Goal: Information Seeking & Learning: Compare options

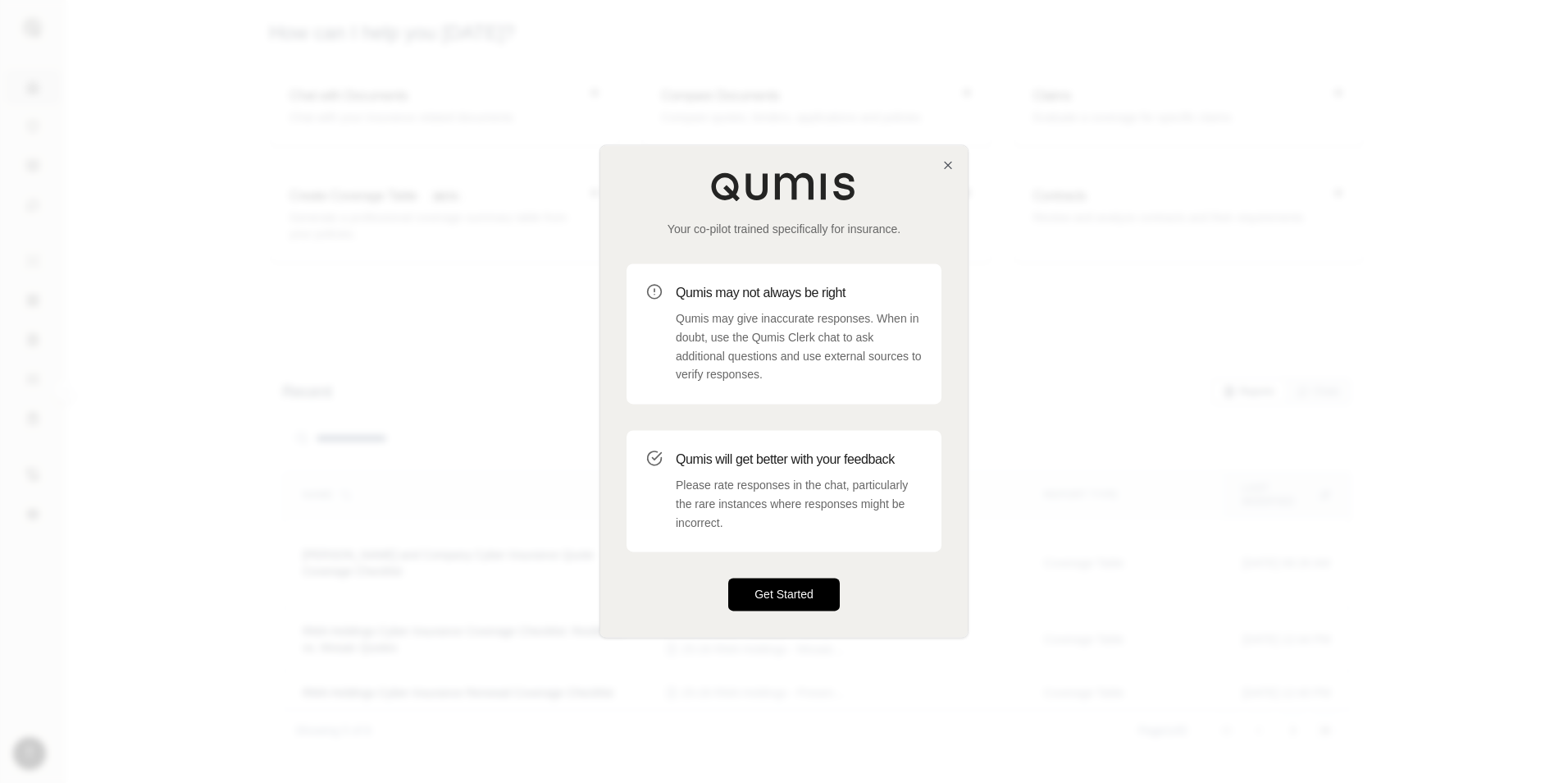
click at [796, 615] on div "Your co-pilot trained specifically for insurance. Qumis may not always be right…" at bounding box center [784, 390] width 367 height 491
click at [797, 607] on button "Get Started" at bounding box center [784, 595] width 112 height 33
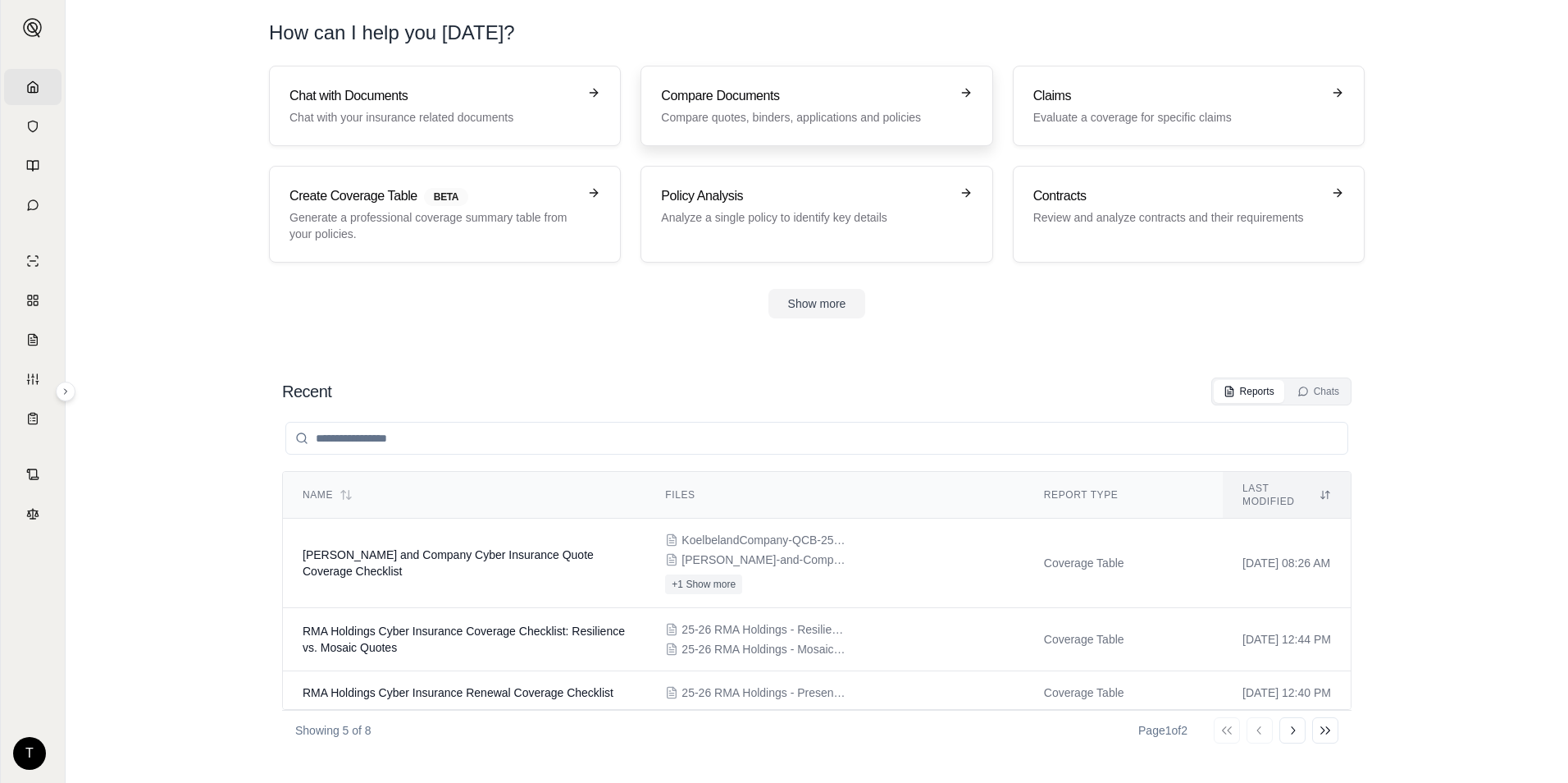
click at [757, 134] on link "Compare Documents Compare quotes, binders, applications and policies" at bounding box center [817, 105] width 352 height 81
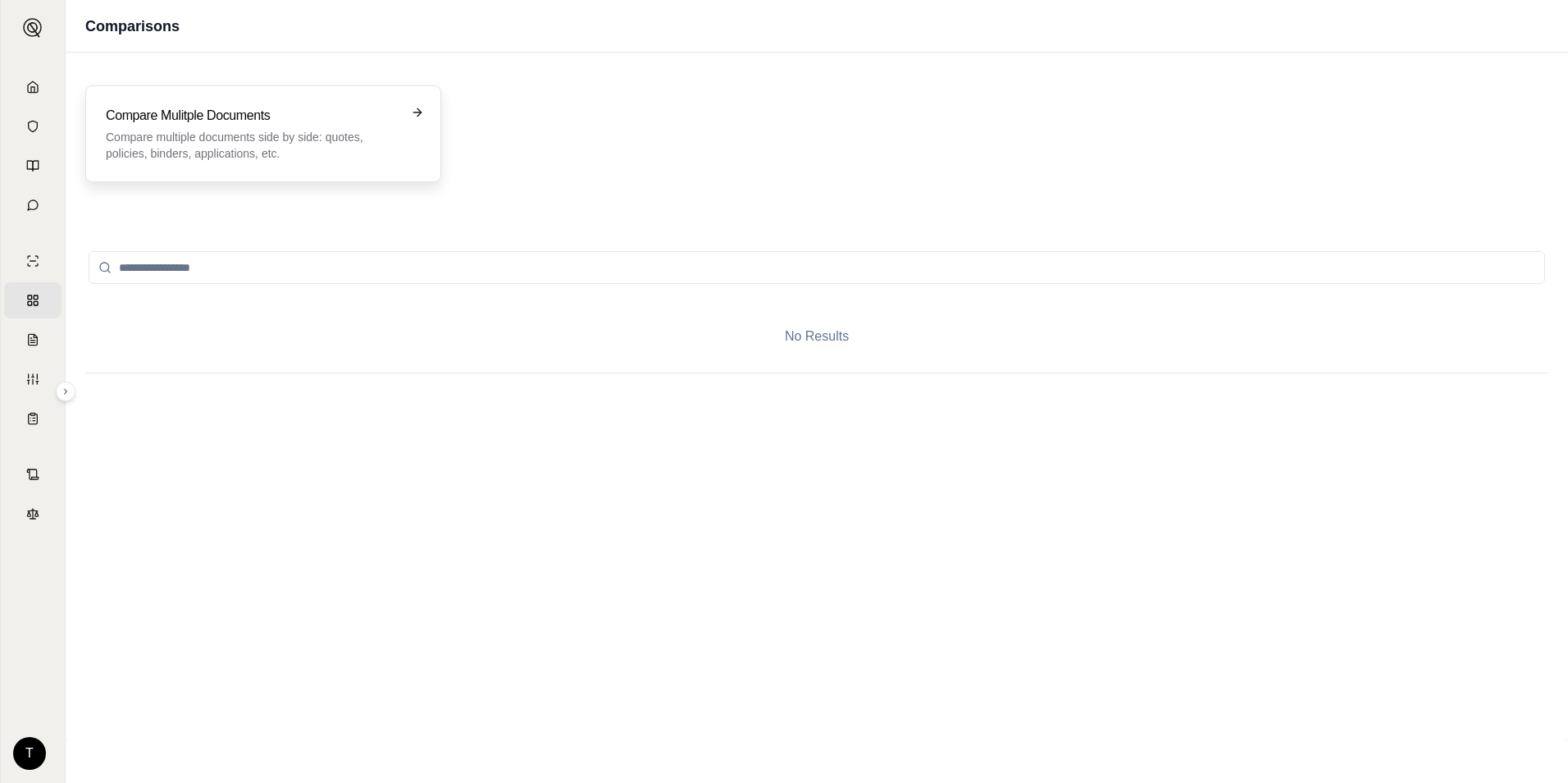
click at [312, 117] on h3 "Compare Mulitple Documents" at bounding box center [252, 116] width 292 height 19
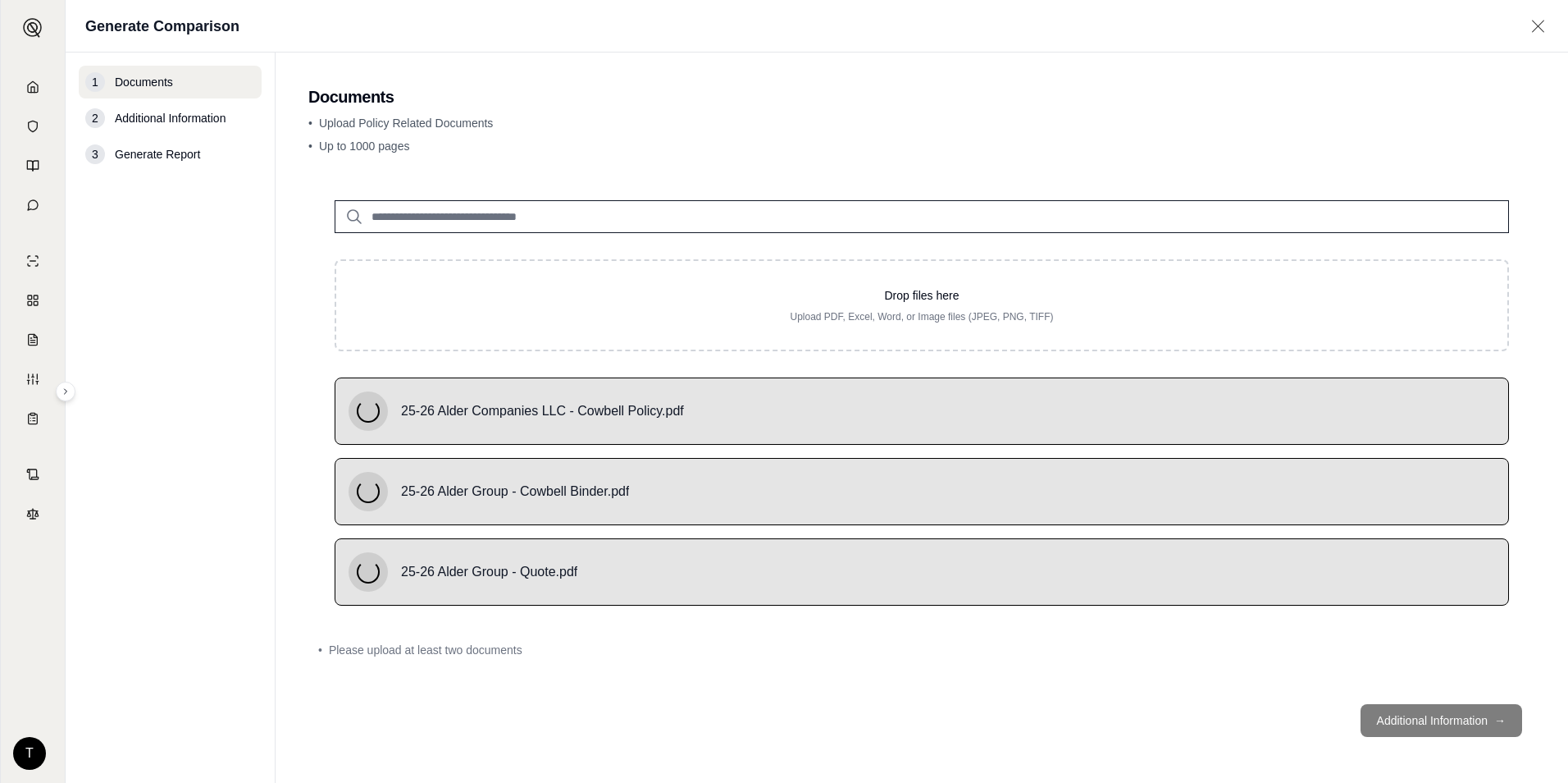
click at [542, 221] on input "search" at bounding box center [922, 217] width 1174 height 33
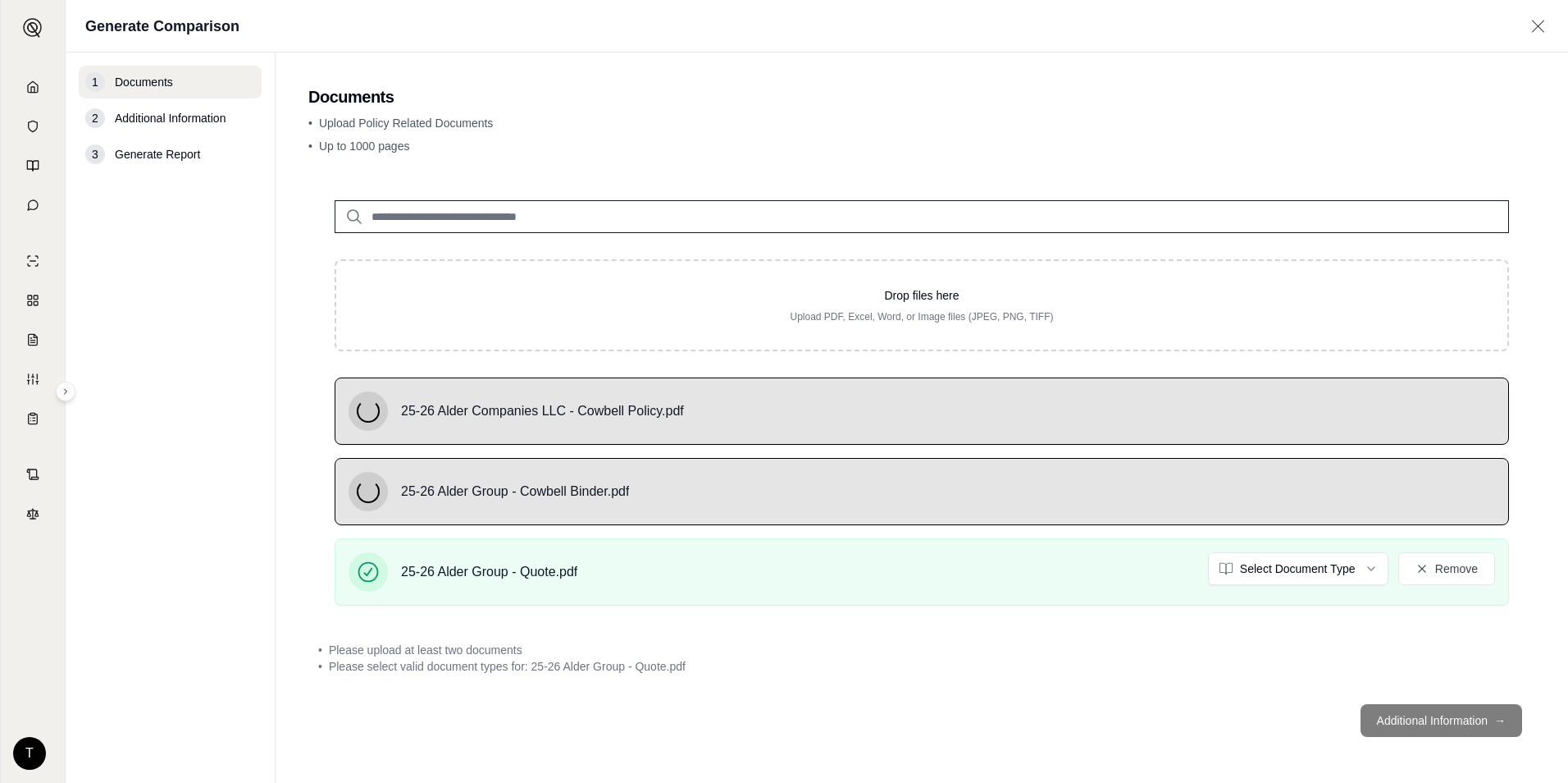
click at [139, 341] on div "1 Documents 2 Additional Information 3 Generate Report" at bounding box center [170, 417] width 183 height 704
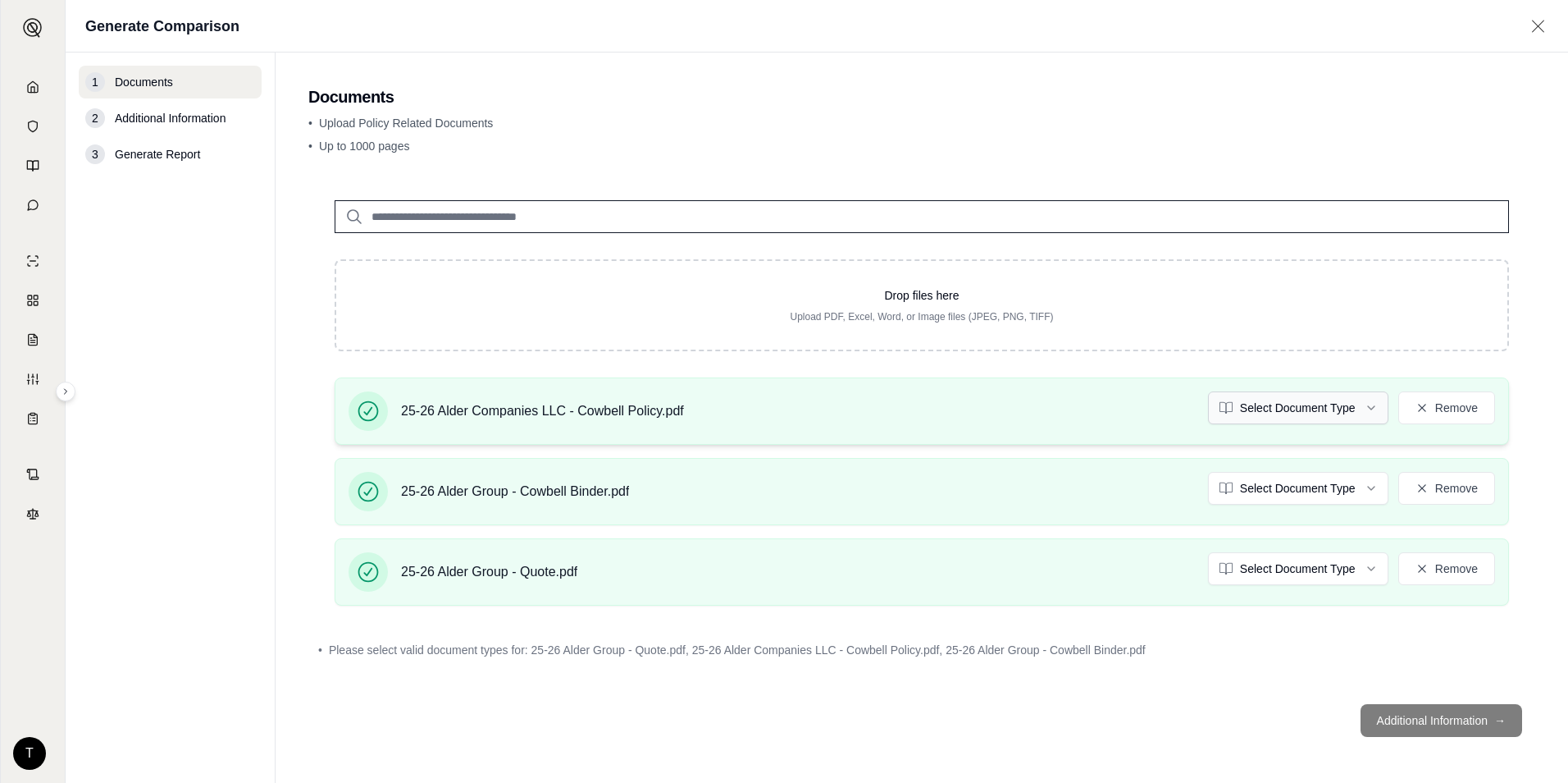
click at [1321, 416] on html "Home Vault Prompts Chats Single Policy Comparisons Claims Custom Report Coverag…" at bounding box center [784, 391] width 1568 height 783
click at [1315, 480] on html "Home Vault Prompts Chats Single Policy Comparisons Claims Custom Report Coverag…" at bounding box center [784, 391] width 1568 height 783
click at [1289, 555] on html "Document type updated successfully Home Vault Prompts Chats Single Policy Compa…" at bounding box center [784, 391] width 1568 height 783
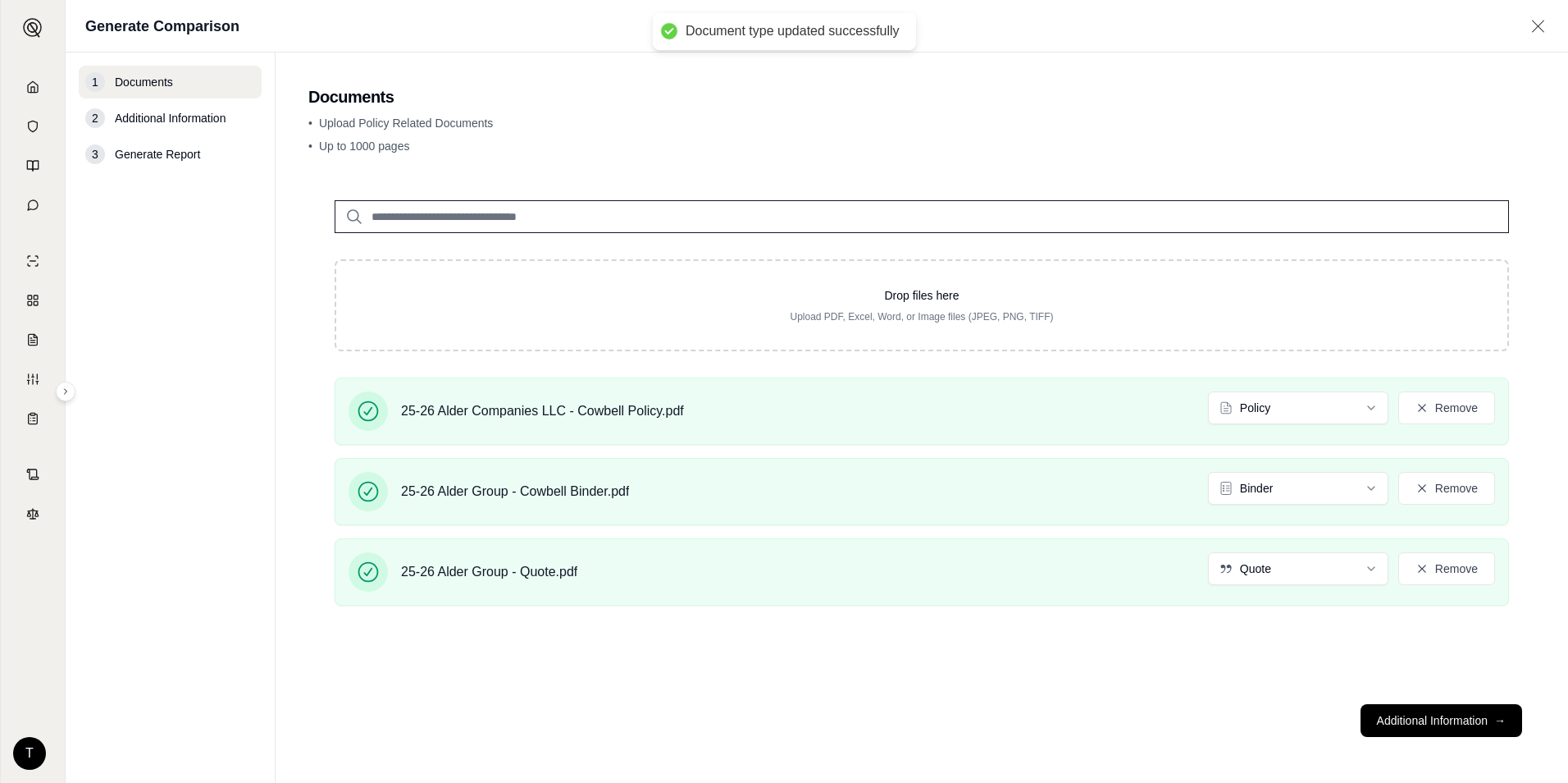
click at [1551, 395] on main "Documents • Upload Policy Related Documents • Up to 1000 pages Drop files here …" at bounding box center [922, 417] width 1293 height 730
click at [1439, 714] on button "Additional Information →" at bounding box center [1442, 721] width 161 height 33
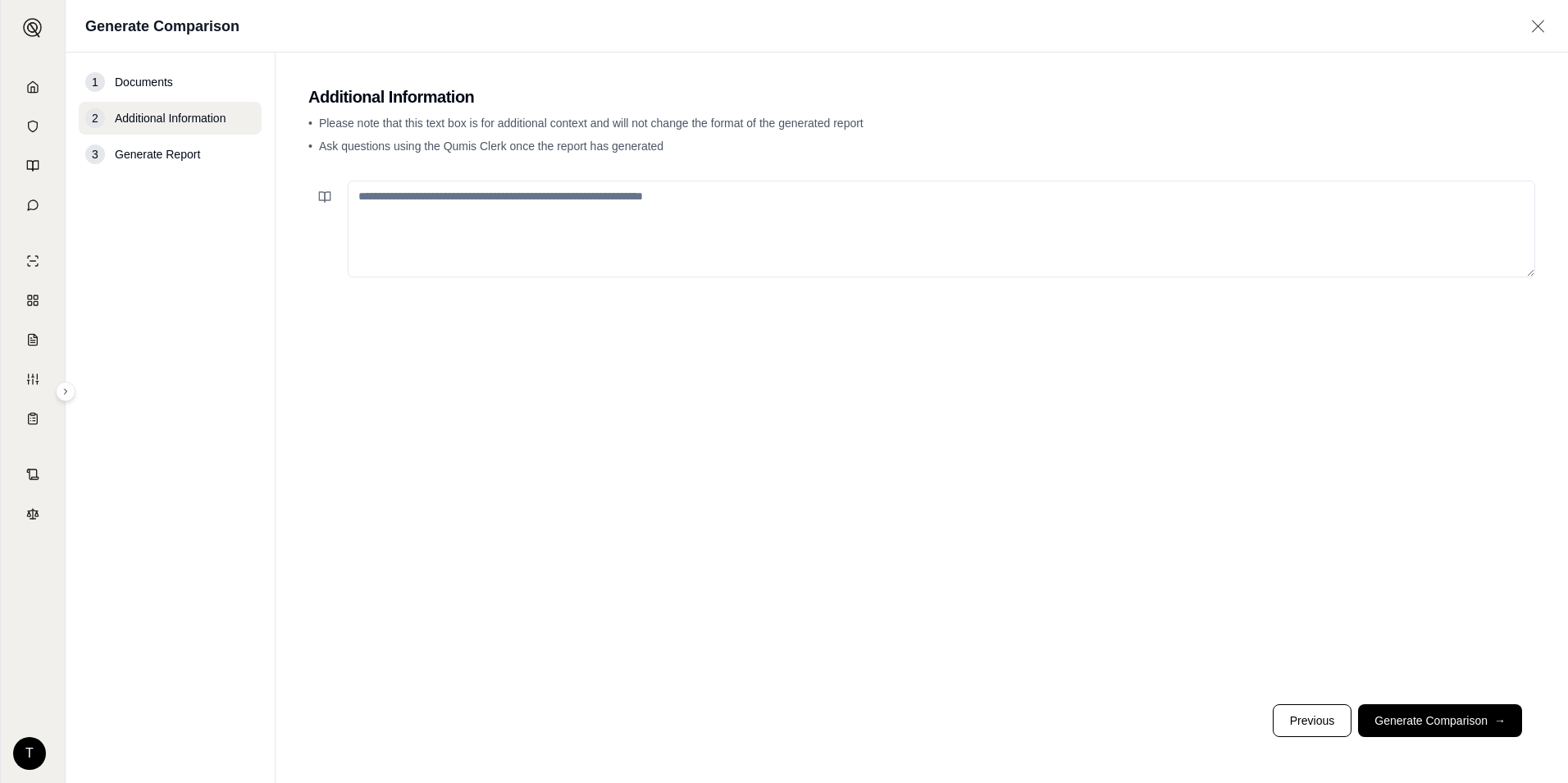
click at [569, 229] on textarea at bounding box center [942, 230] width 1188 height 97
click at [1376, 710] on button "Generate Comparison →" at bounding box center [1440, 721] width 164 height 33
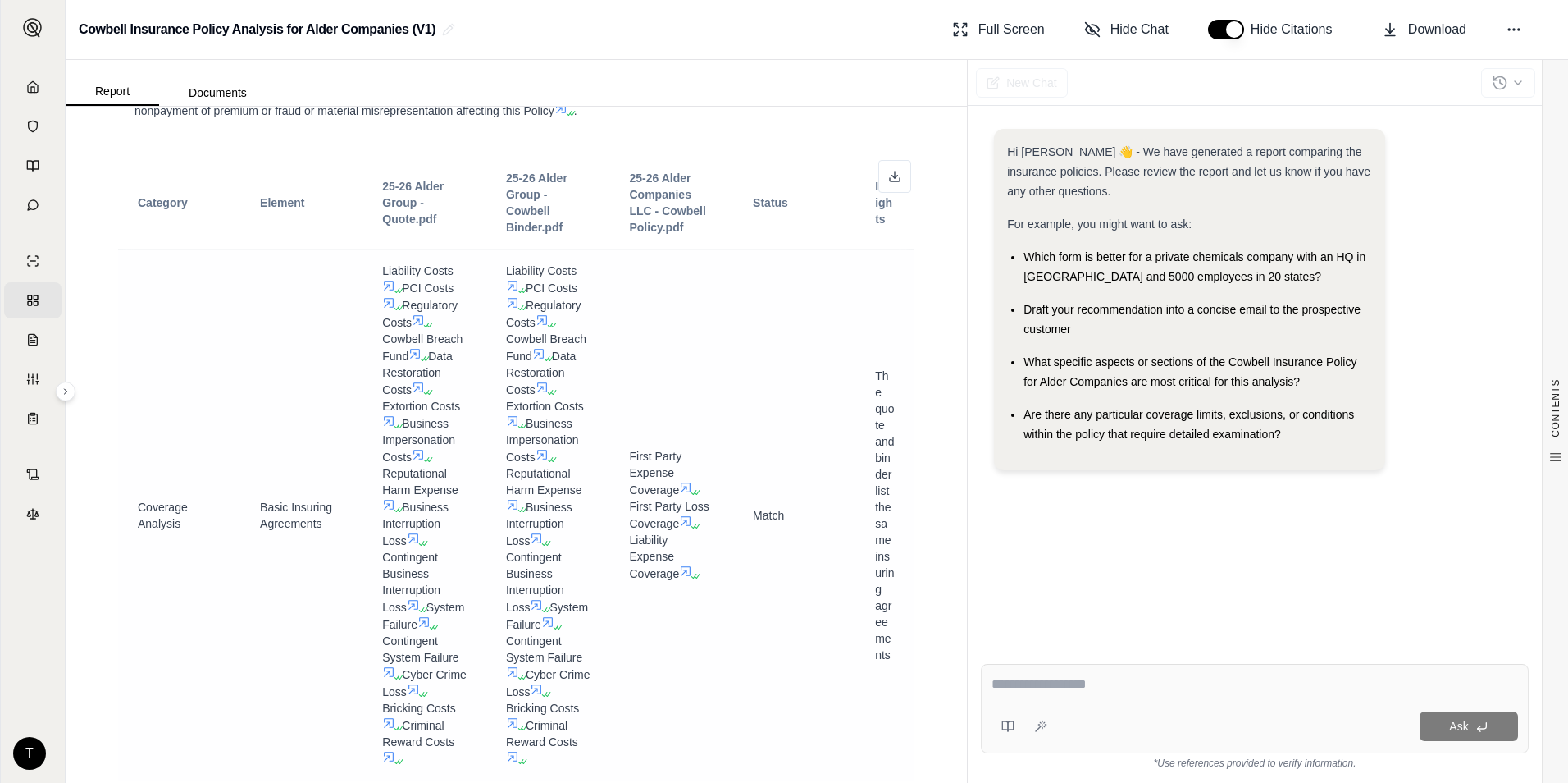
scroll to position [2747, 0]
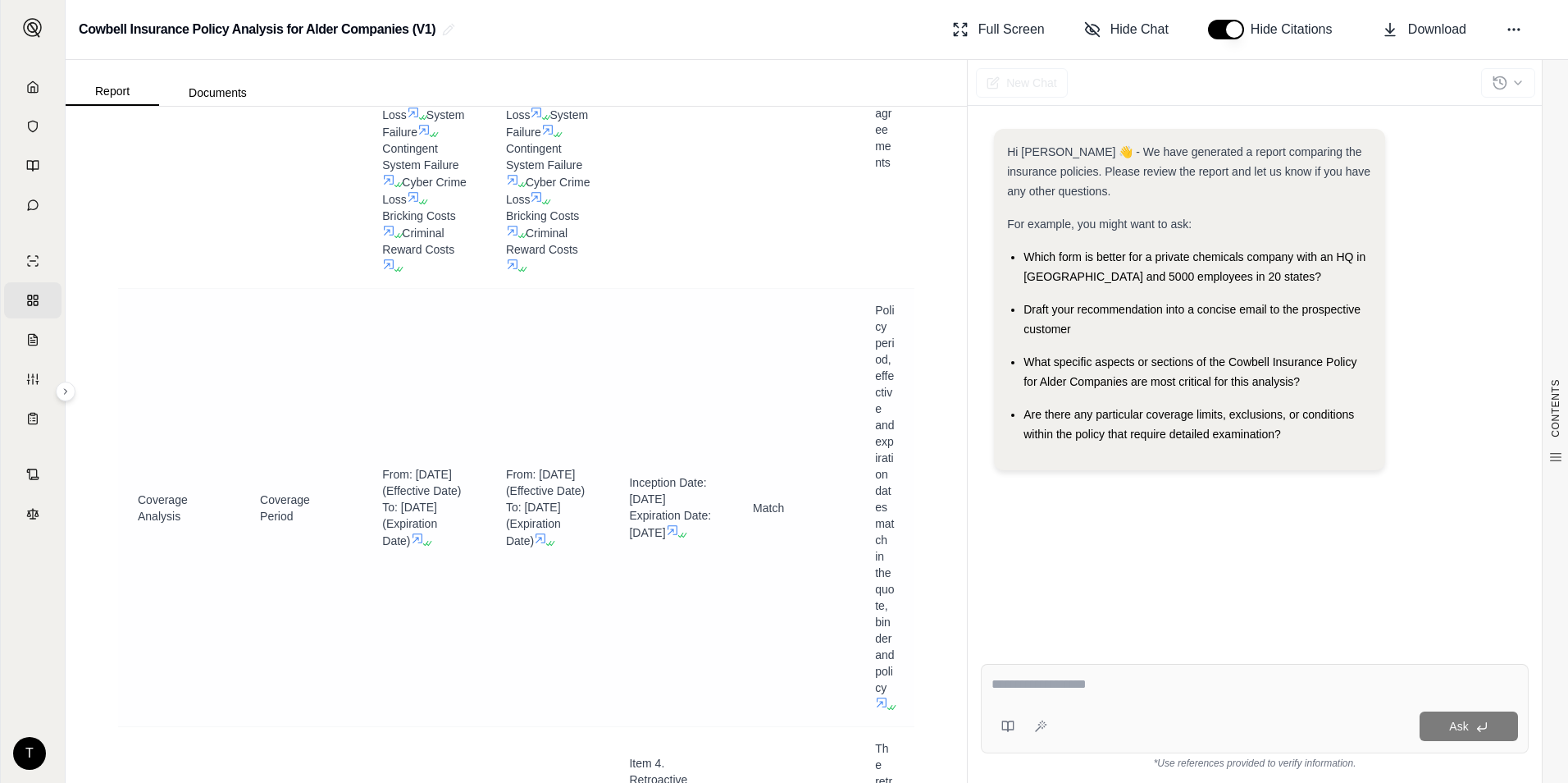
click at [766, 558] on td "Match" at bounding box center [794, 508] width 122 height 439
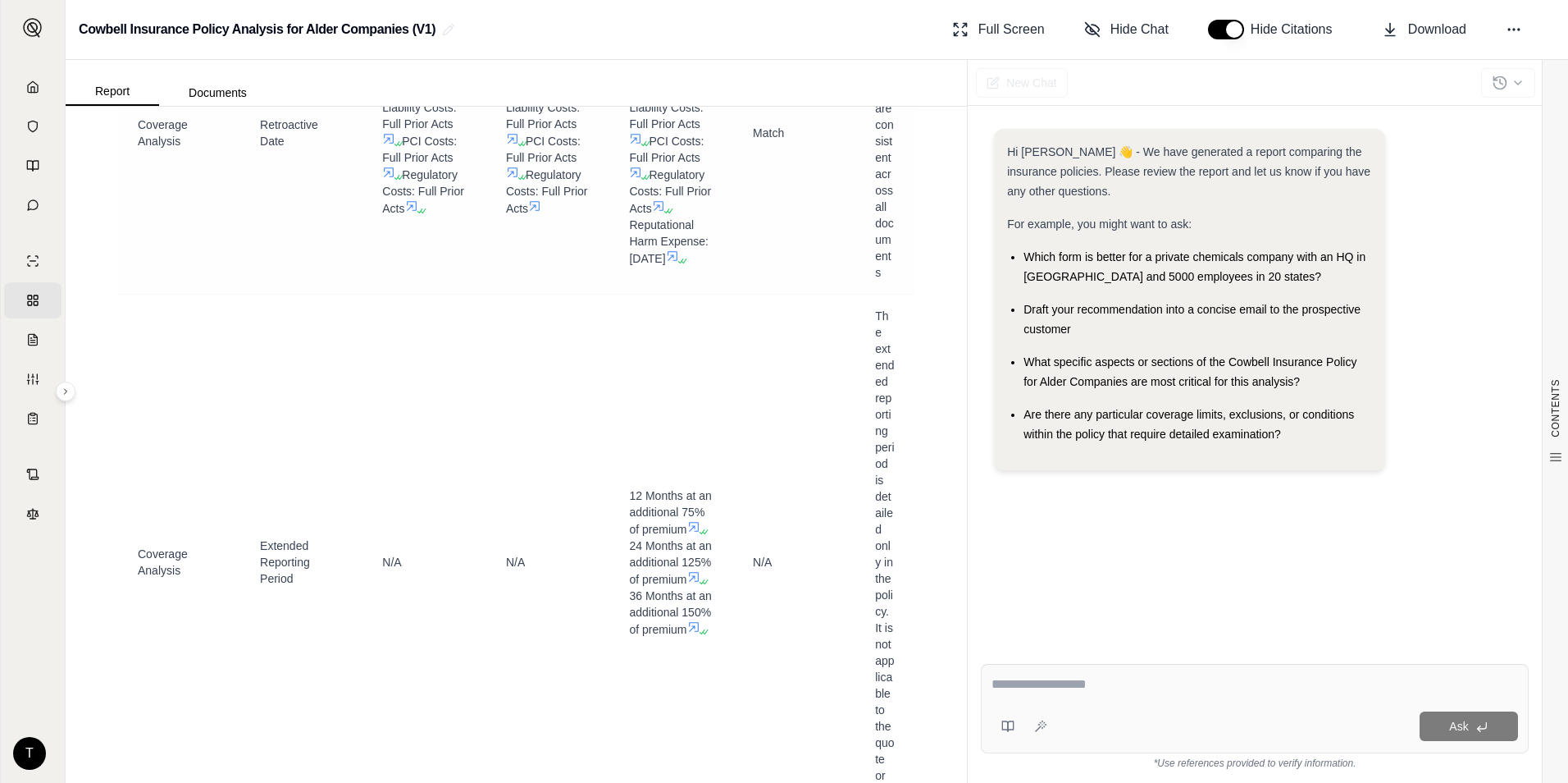
scroll to position [4060, 0]
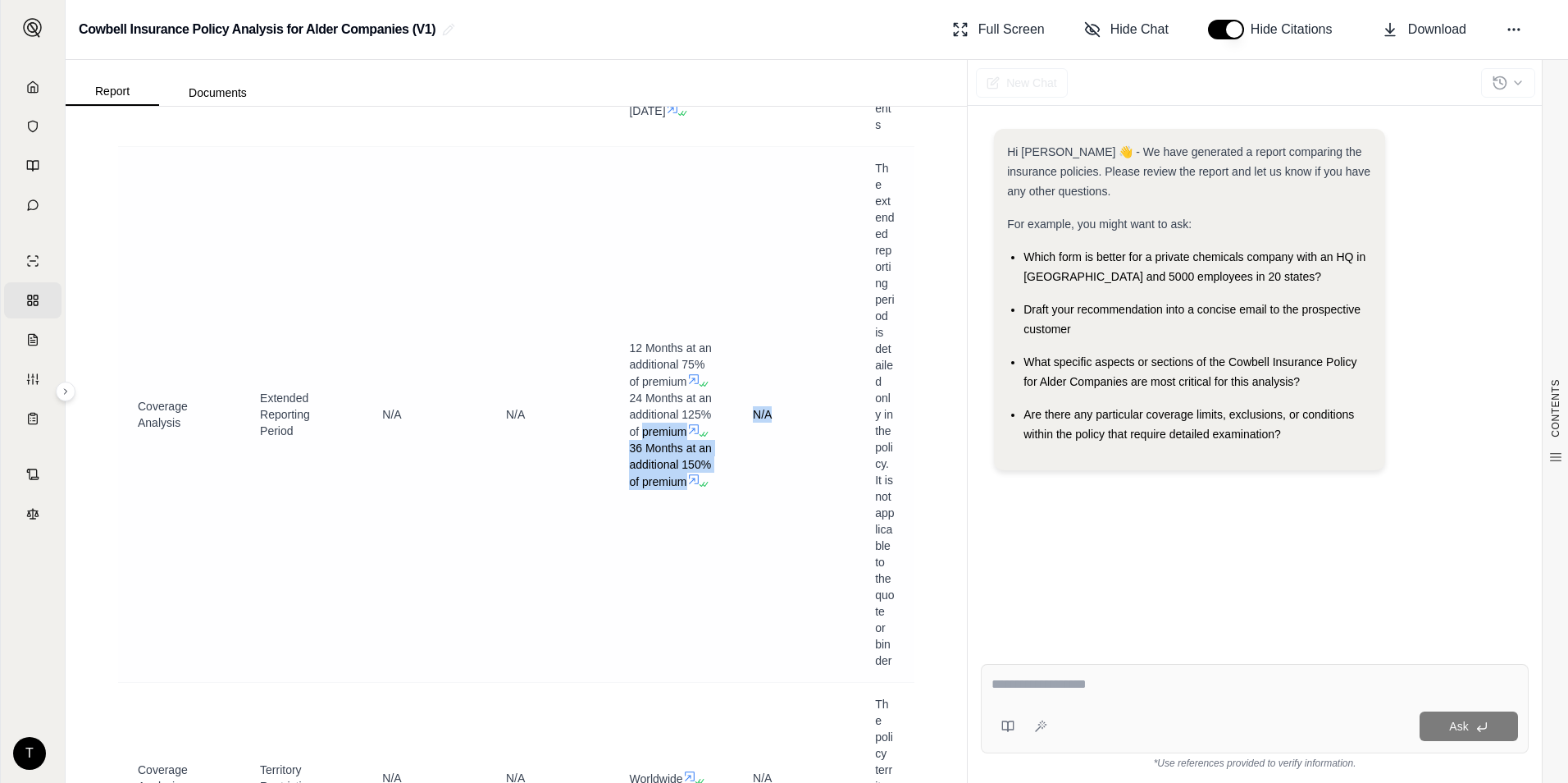
drag, startPoint x: 763, startPoint y: 465, endPoint x: 719, endPoint y: 464, distance: 44.0
click at [719, 464] on tr "Coverage Analysis Extended Reporting Period N/A N/A 12 Months at an additional …" at bounding box center [515, 414] width 796 height 536
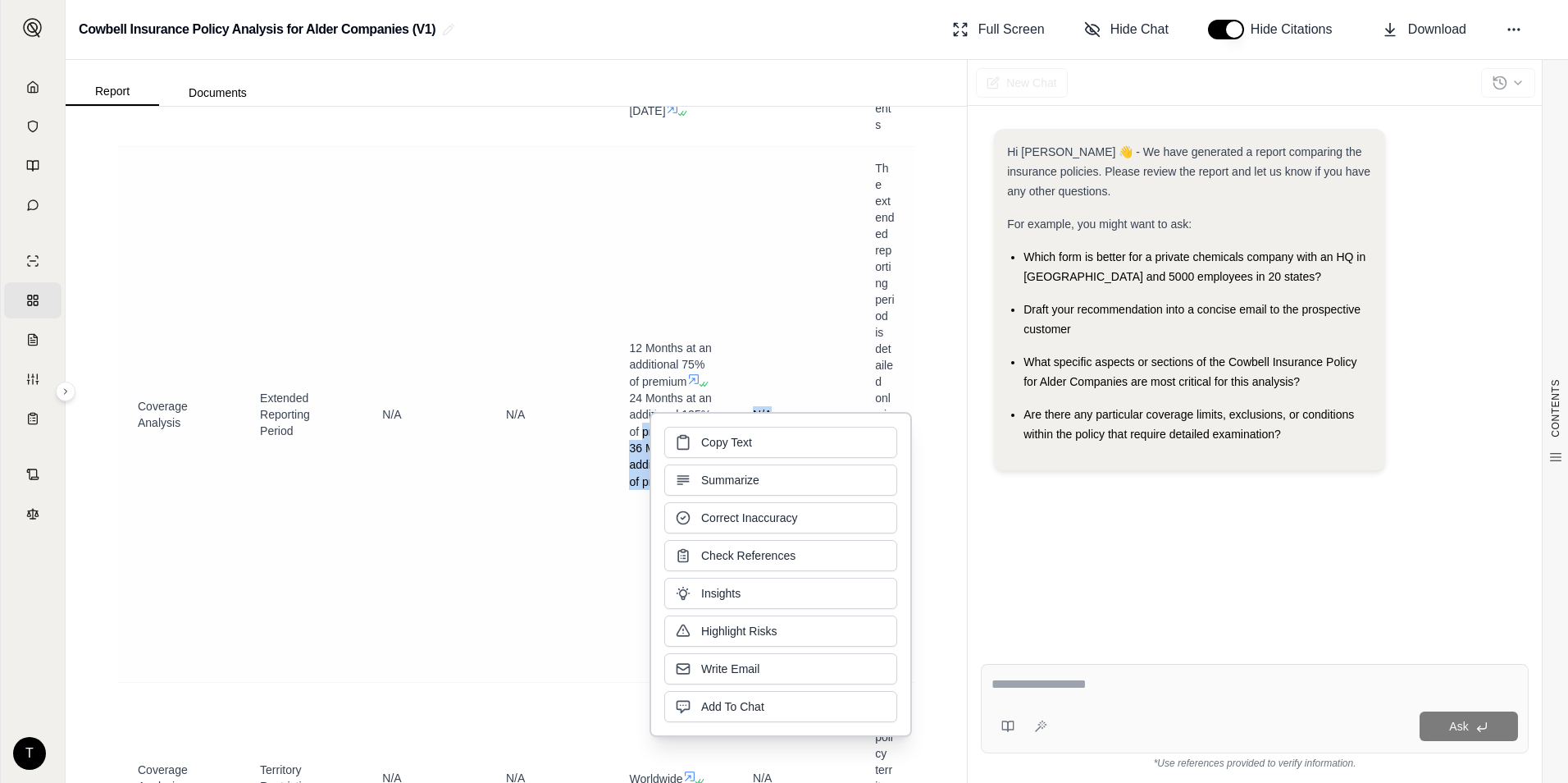
drag, startPoint x: 719, startPoint y: 464, endPoint x: 821, endPoint y: 332, distance: 166.8
click at [821, 332] on td "N/A" at bounding box center [794, 414] width 122 height 536
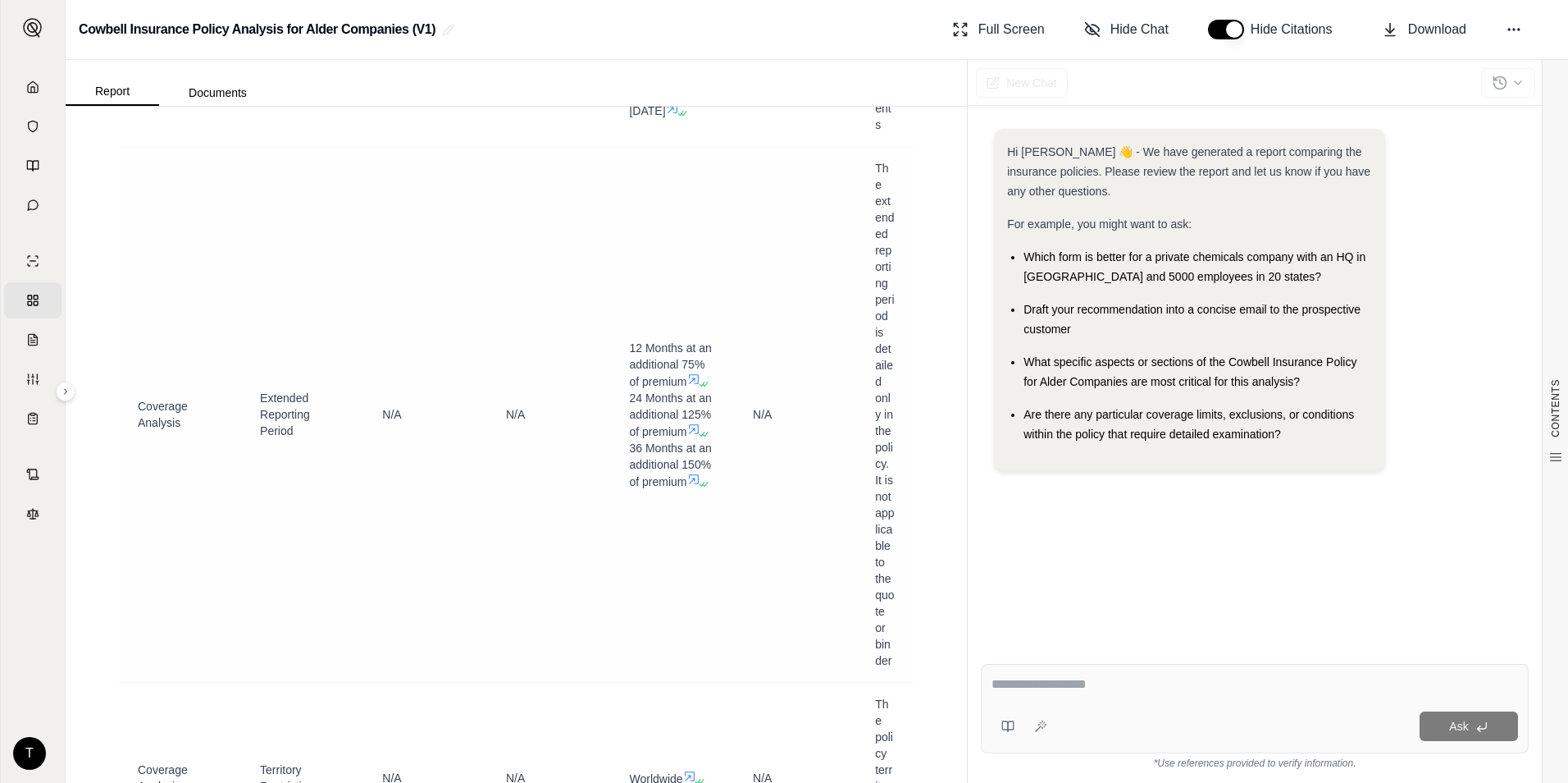
click at [446, 490] on td "N/A" at bounding box center [424, 414] width 123 height 536
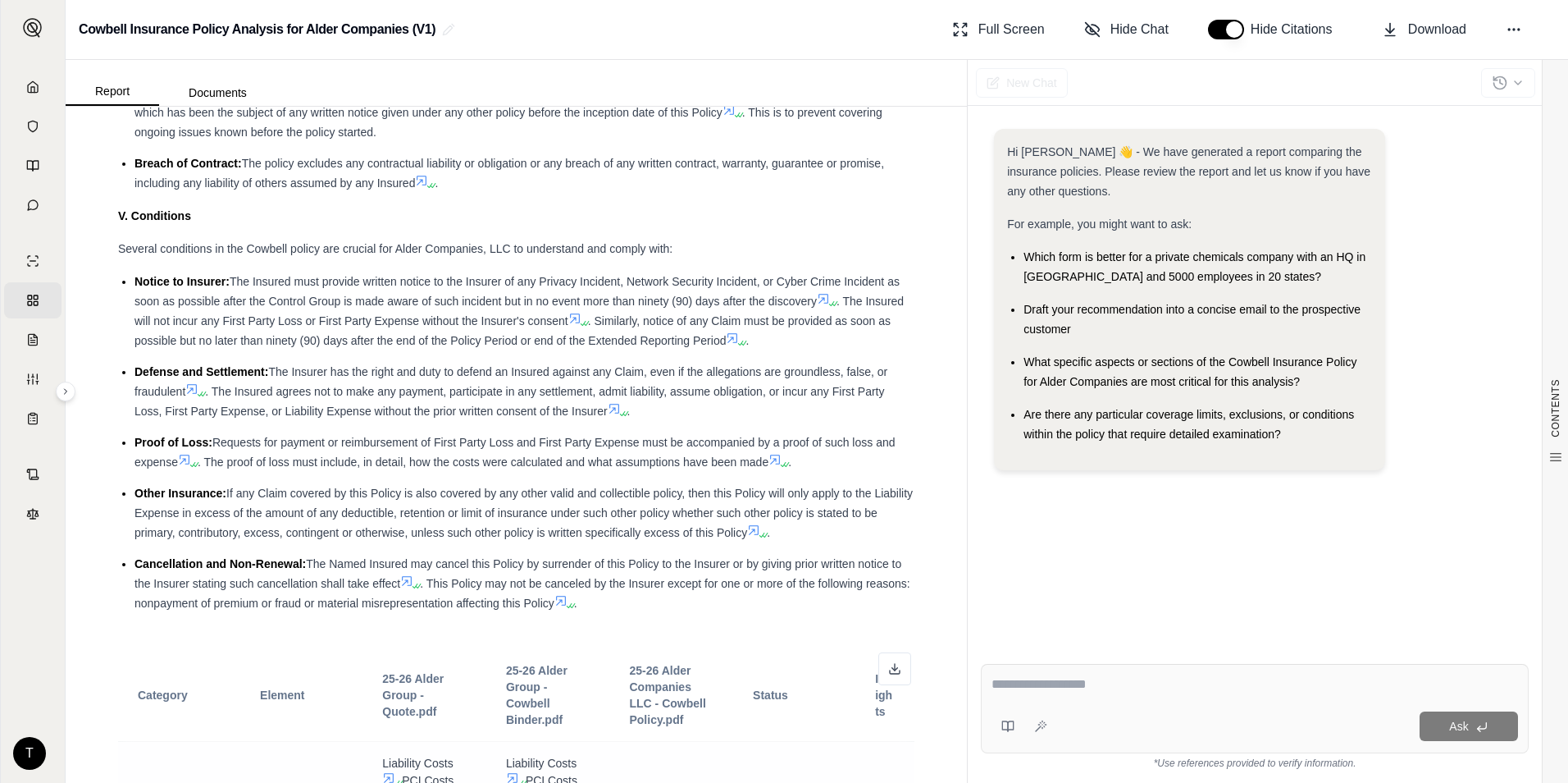
scroll to position [2582, 0]
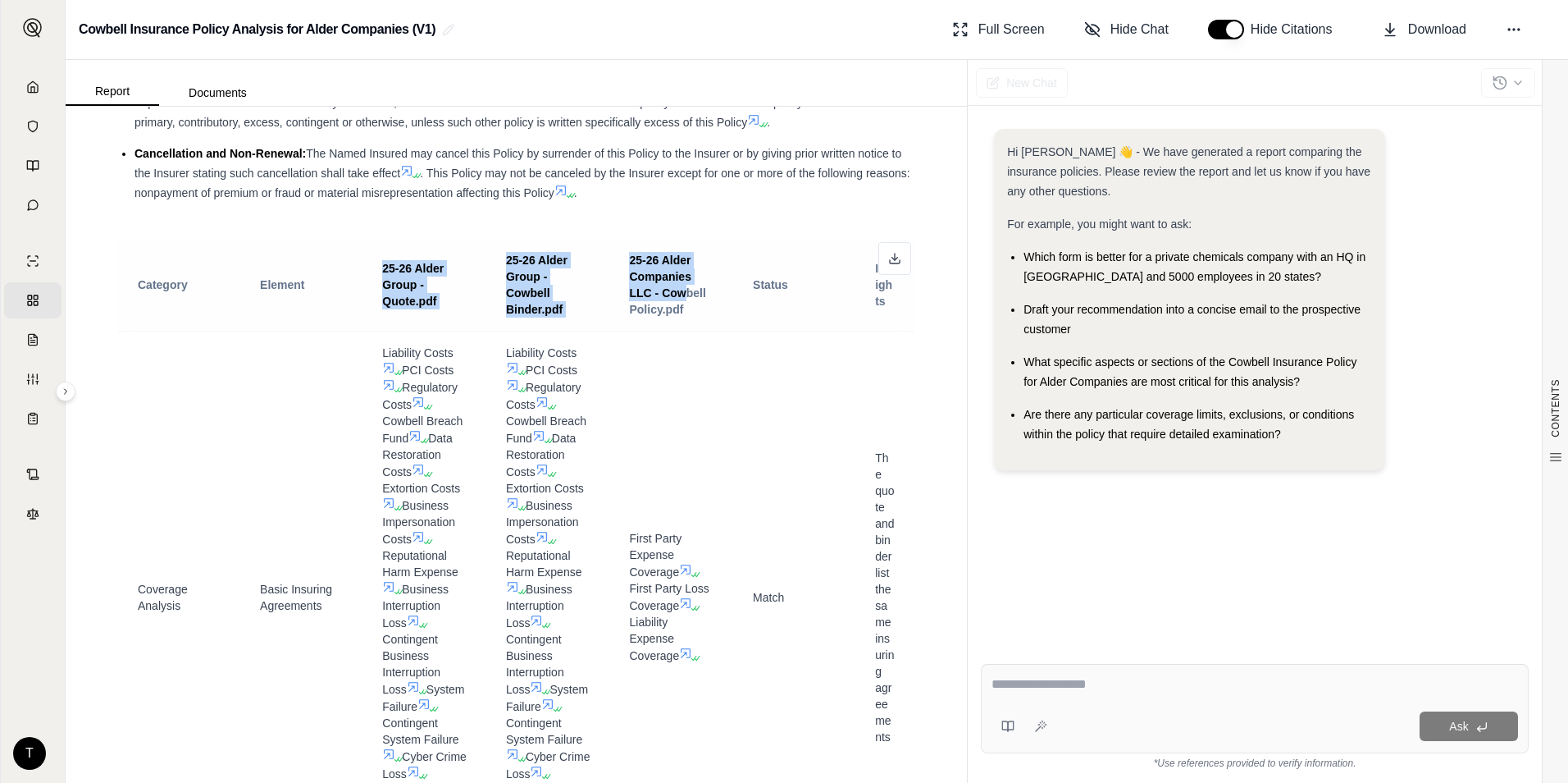
drag, startPoint x: 371, startPoint y: 310, endPoint x: 678, endPoint y: 335, distance: 308.0
click at [678, 332] on tr "Category Element 25-26 Alder Group - Quote.pdf 25-26 Alder Group - Cowbell Bind…" at bounding box center [515, 285] width 796 height 92
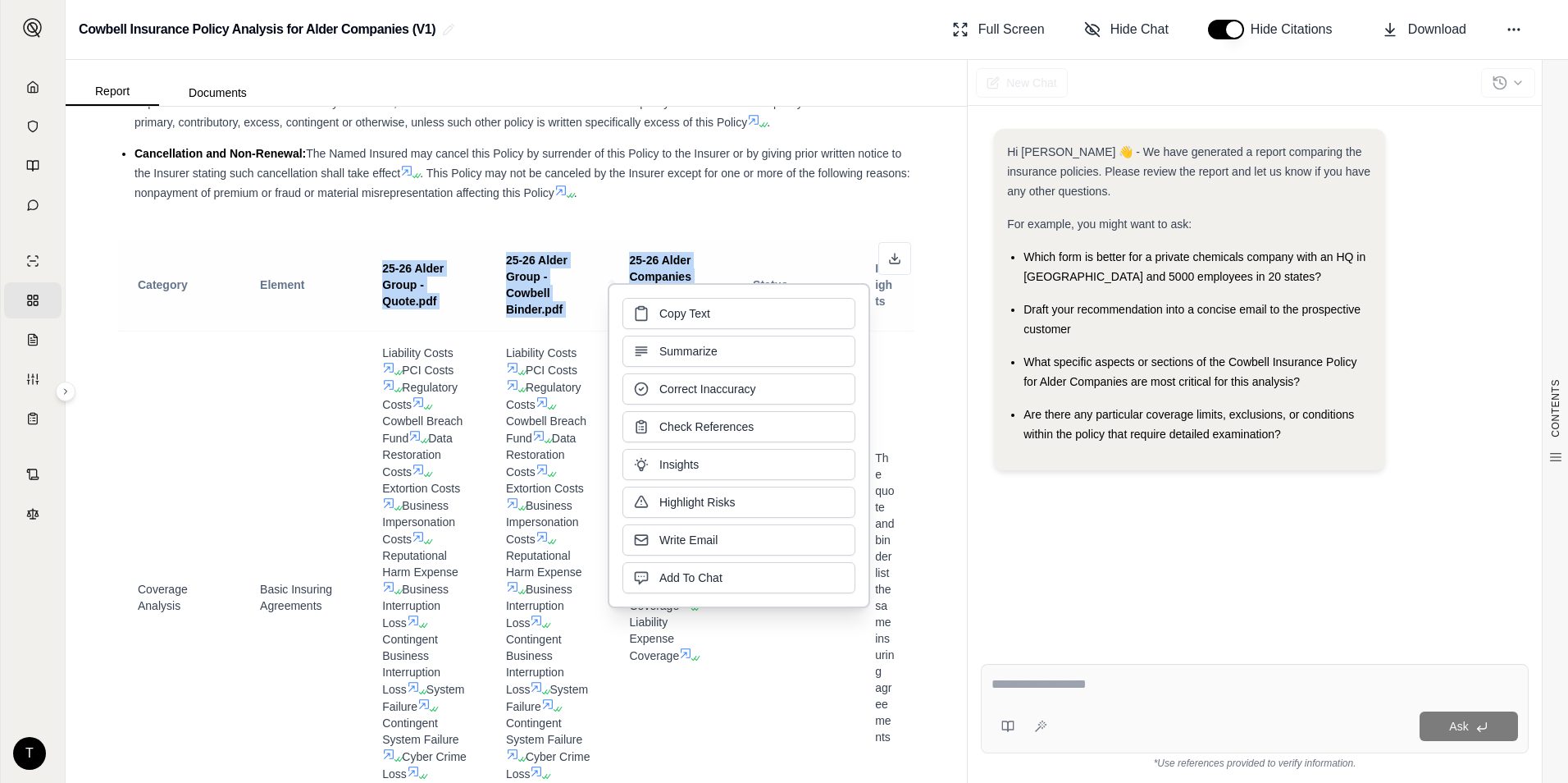
drag, startPoint x: 678, startPoint y: 335, endPoint x: 577, endPoint y: 312, distance: 103.6
click at [577, 312] on th "25-26 Alder Group - Cowbell Binder.pdf" at bounding box center [547, 285] width 123 height 92
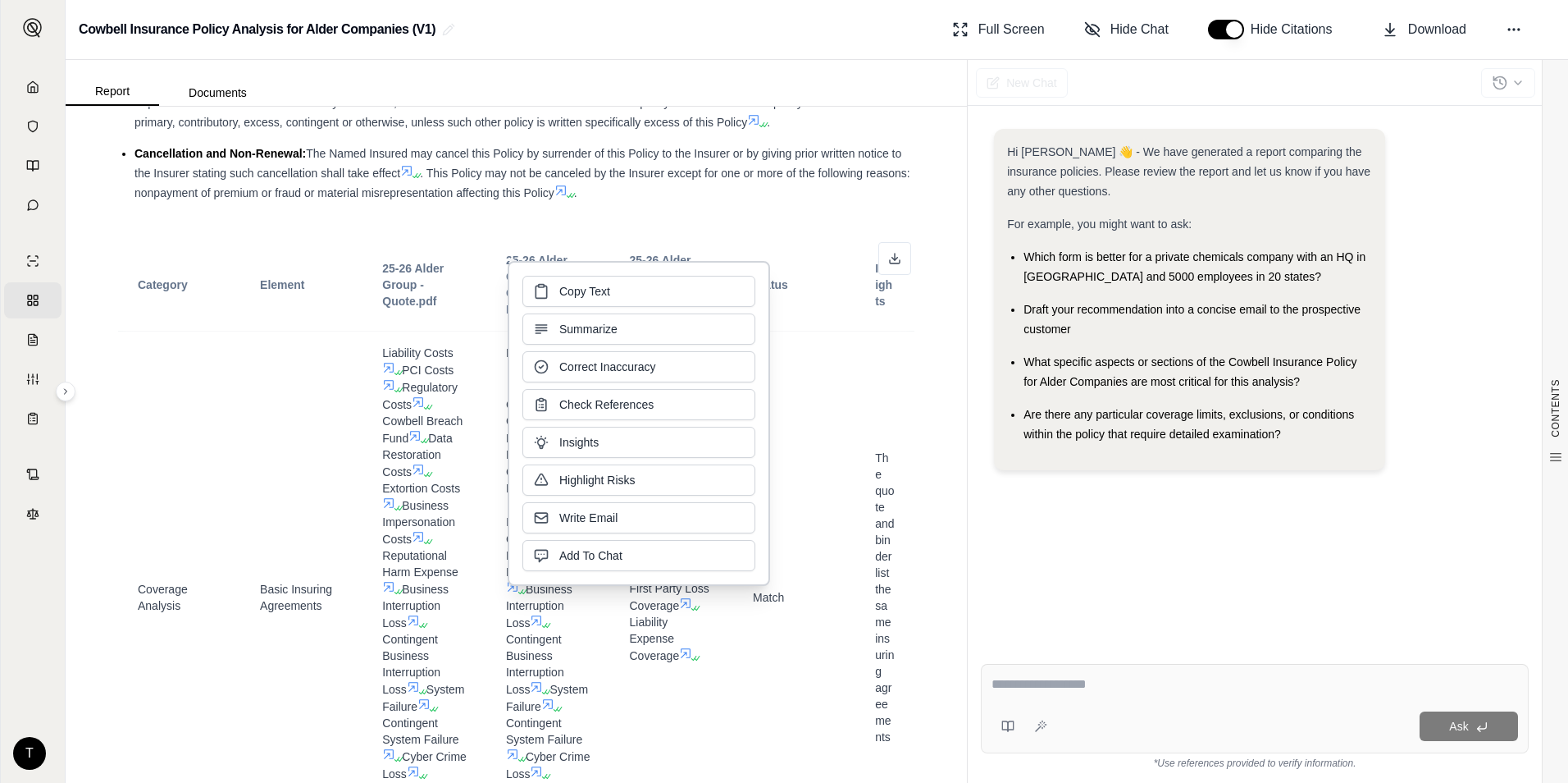
click at [692, 202] on li "Cancellation and Non-Renewal: The Named Insured may cancel this Policy by surre…" at bounding box center [524, 173] width 780 height 59
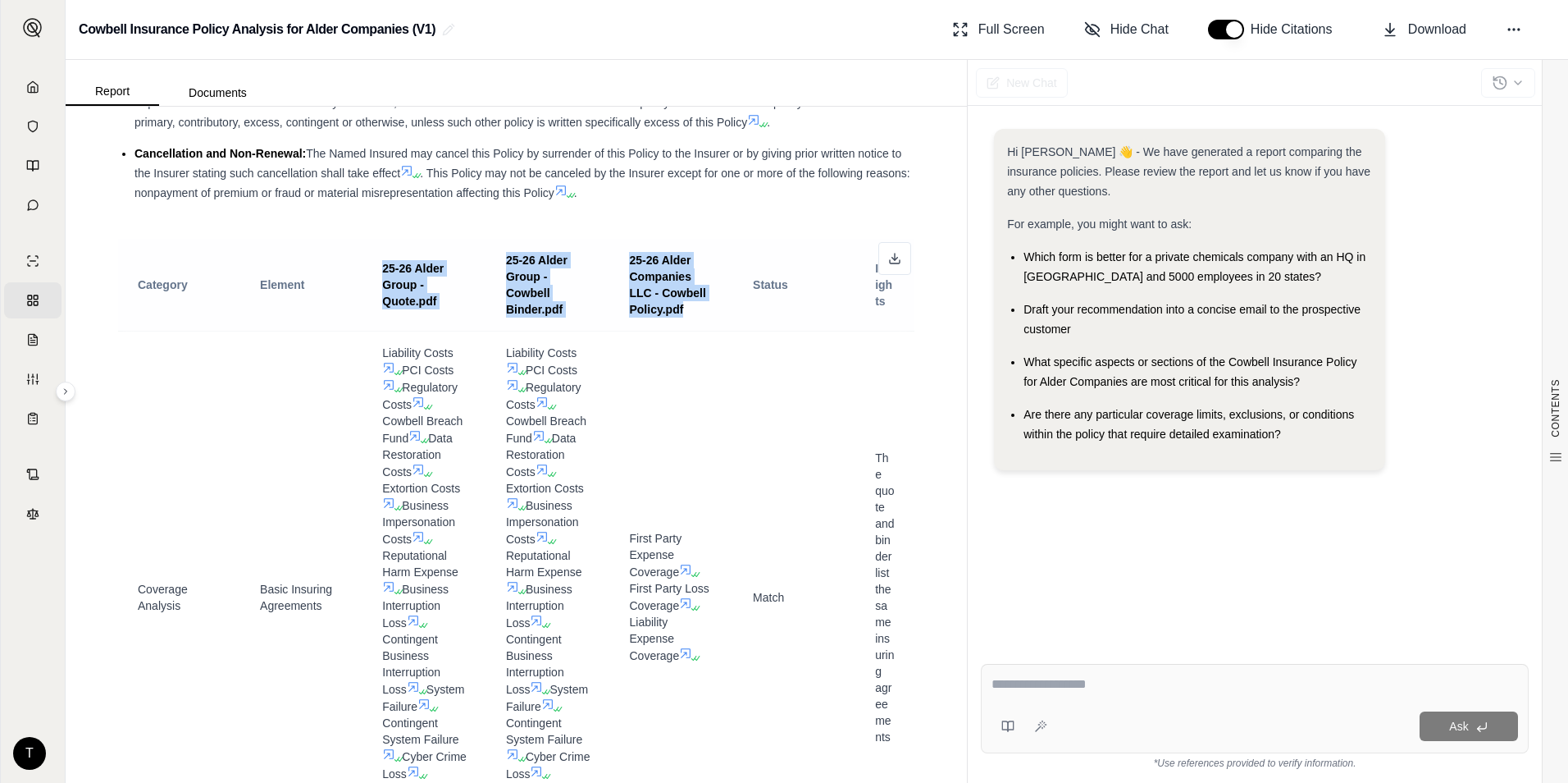
drag, startPoint x: 682, startPoint y: 346, endPoint x: 364, endPoint y: 306, distance: 320.5
click at [364, 306] on tr "Category Element 25-26 Alder Group - Quote.pdf 25-26 Alder Group - Cowbell Bind…" at bounding box center [515, 285] width 796 height 92
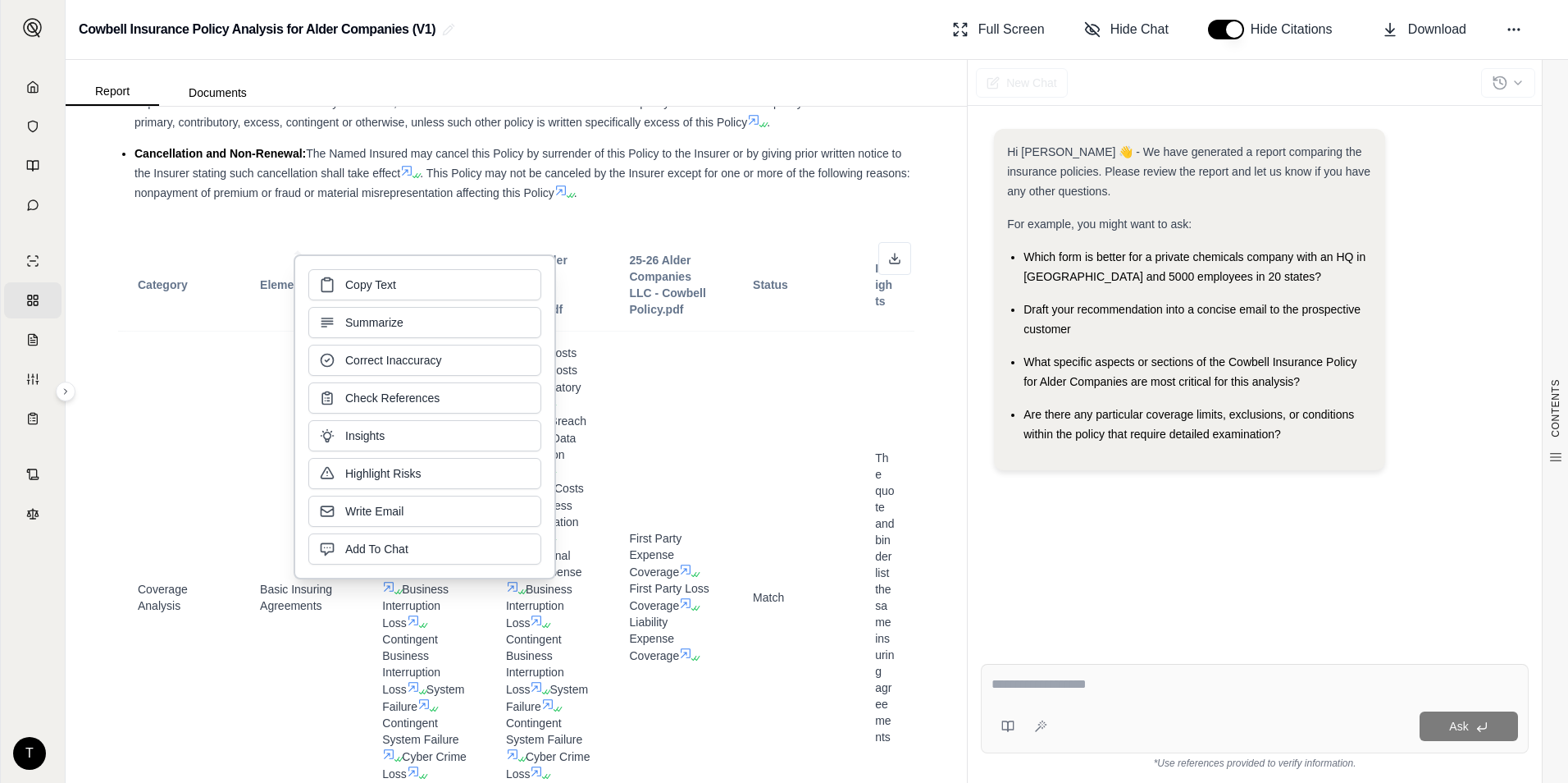
drag, startPoint x: 364, startPoint y: 306, endPoint x: 581, endPoint y: 210, distance: 237.3
click at [549, 202] on li "Cancellation and Non-Renewal: The Named Insured may cancel this Policy by surre…" at bounding box center [524, 173] width 780 height 59
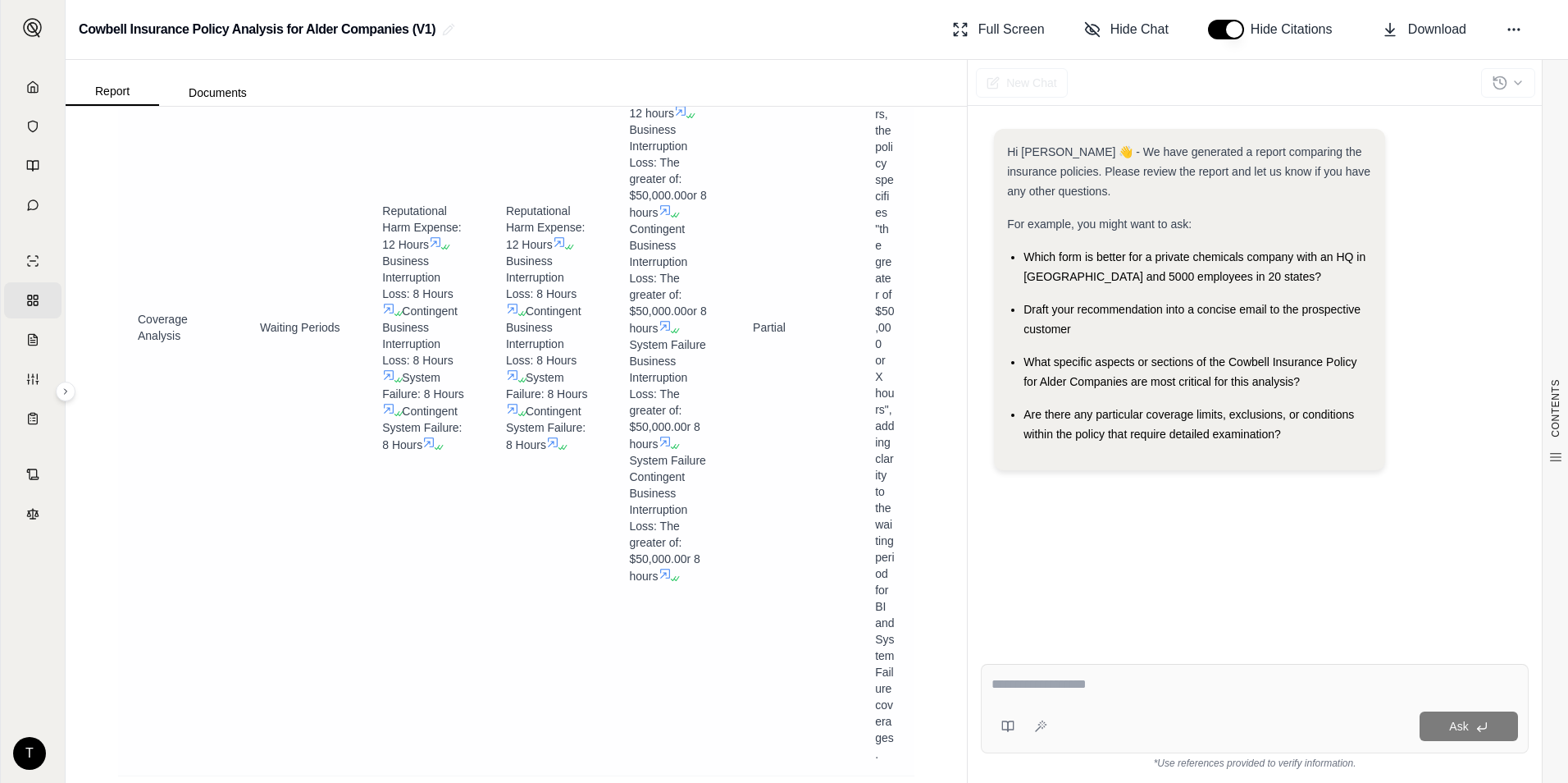
scroll to position [7096, 0]
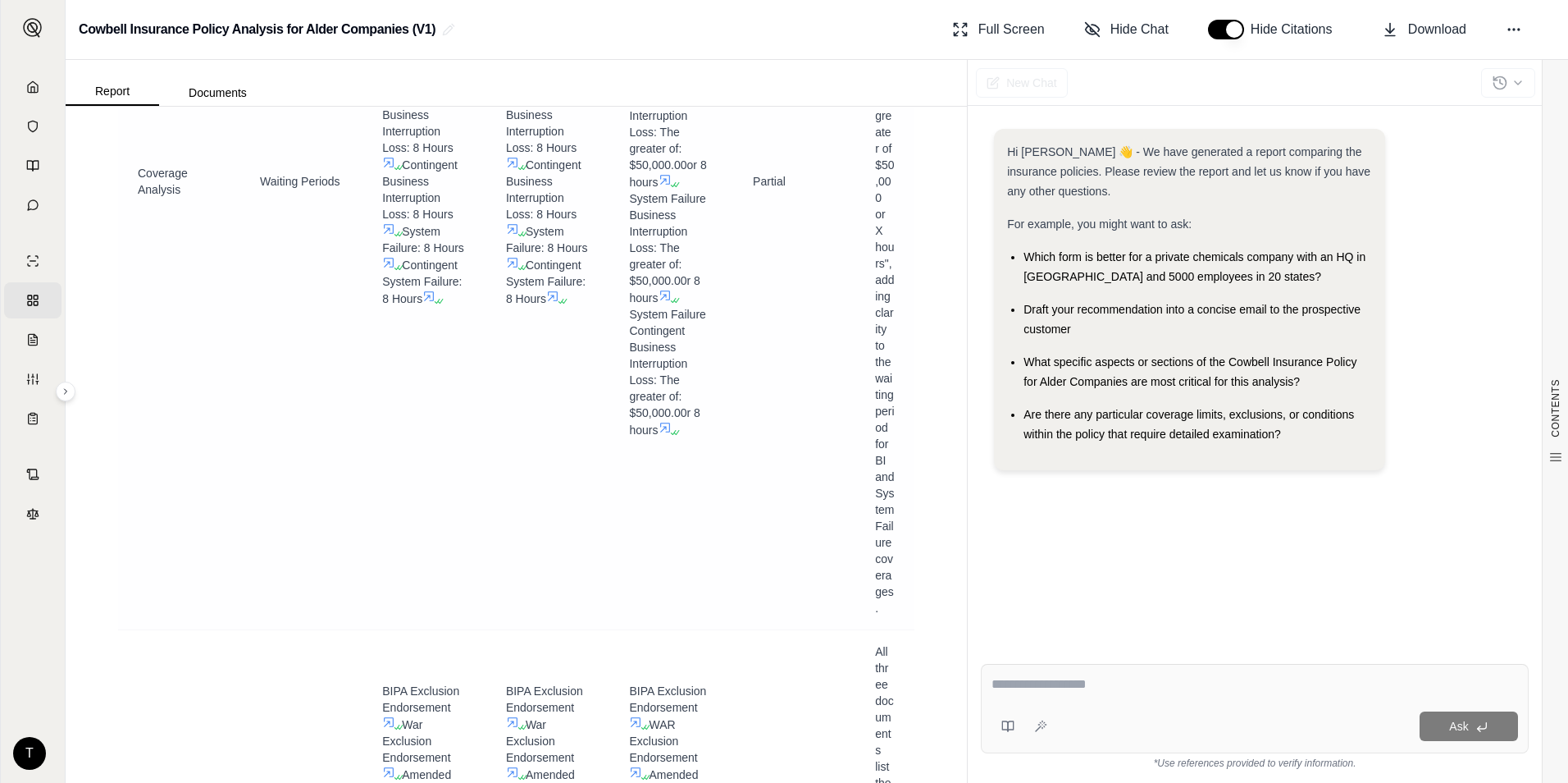
click at [777, 190] on div "Partial" at bounding box center [793, 181] width 83 height 17
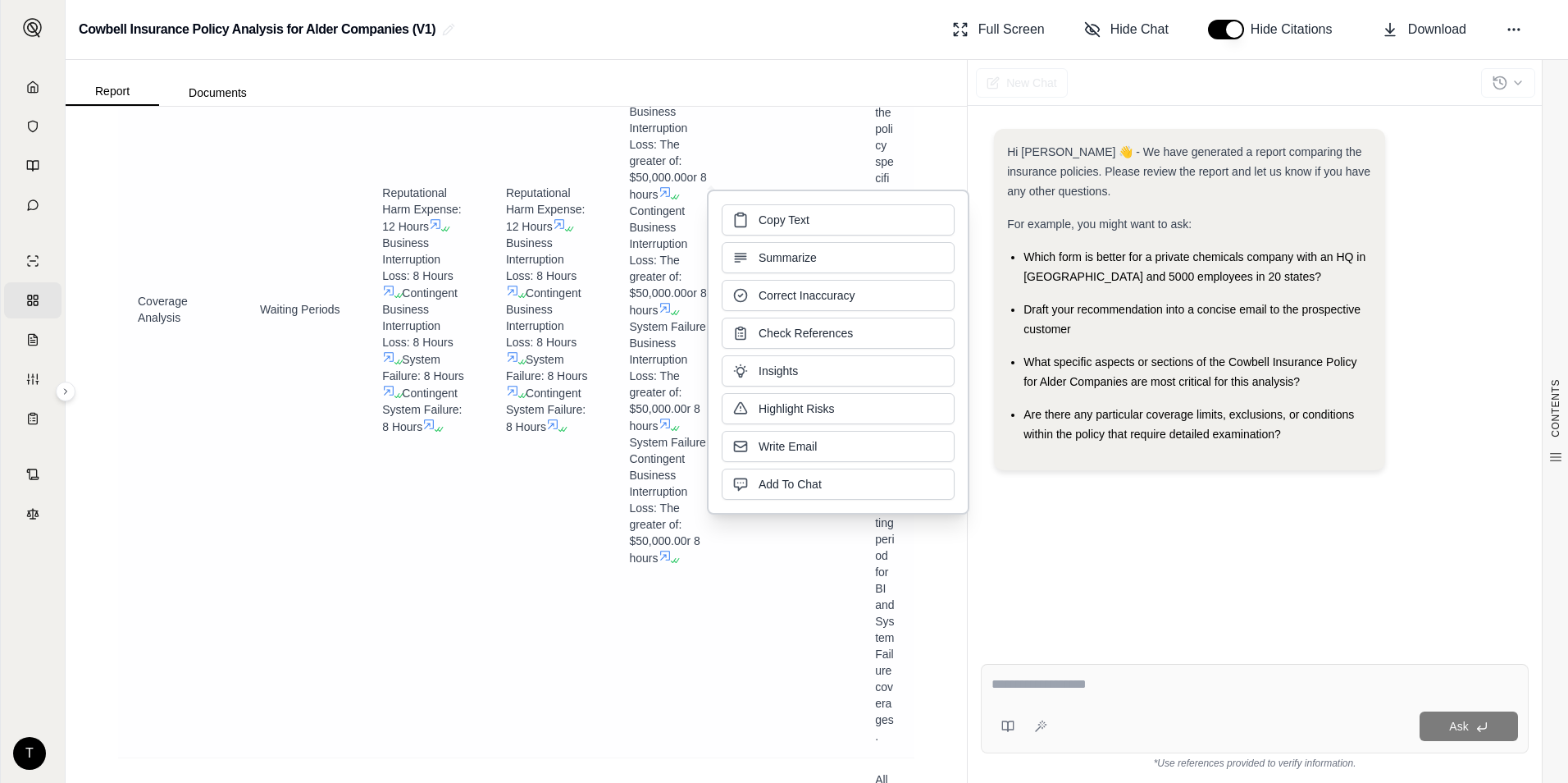
scroll to position [6850, 0]
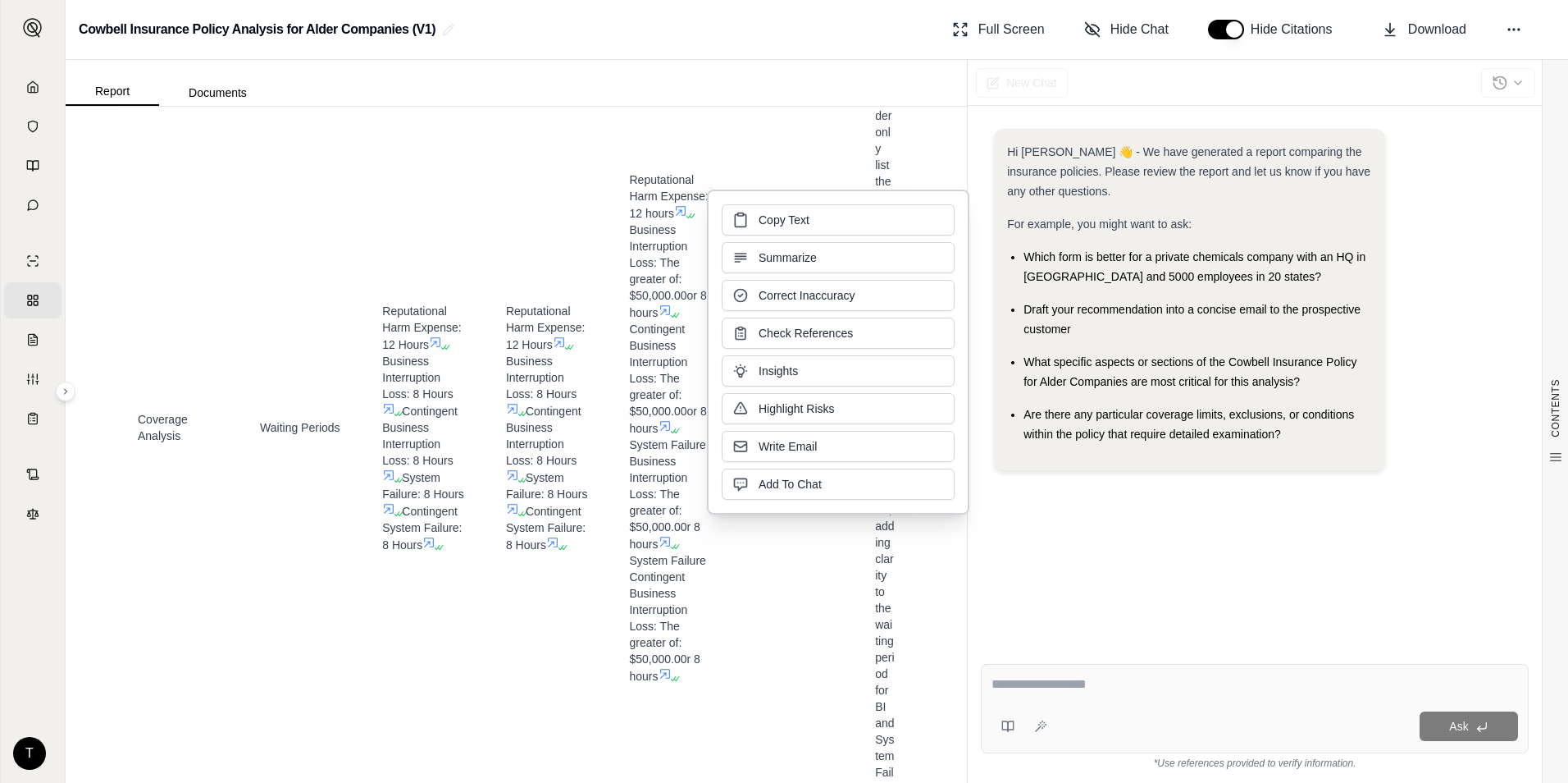
click at [629, 319] on span "Business Interruption Loss: The greater of: $50,000.00or 8 hours" at bounding box center [667, 270] width 77 height 96
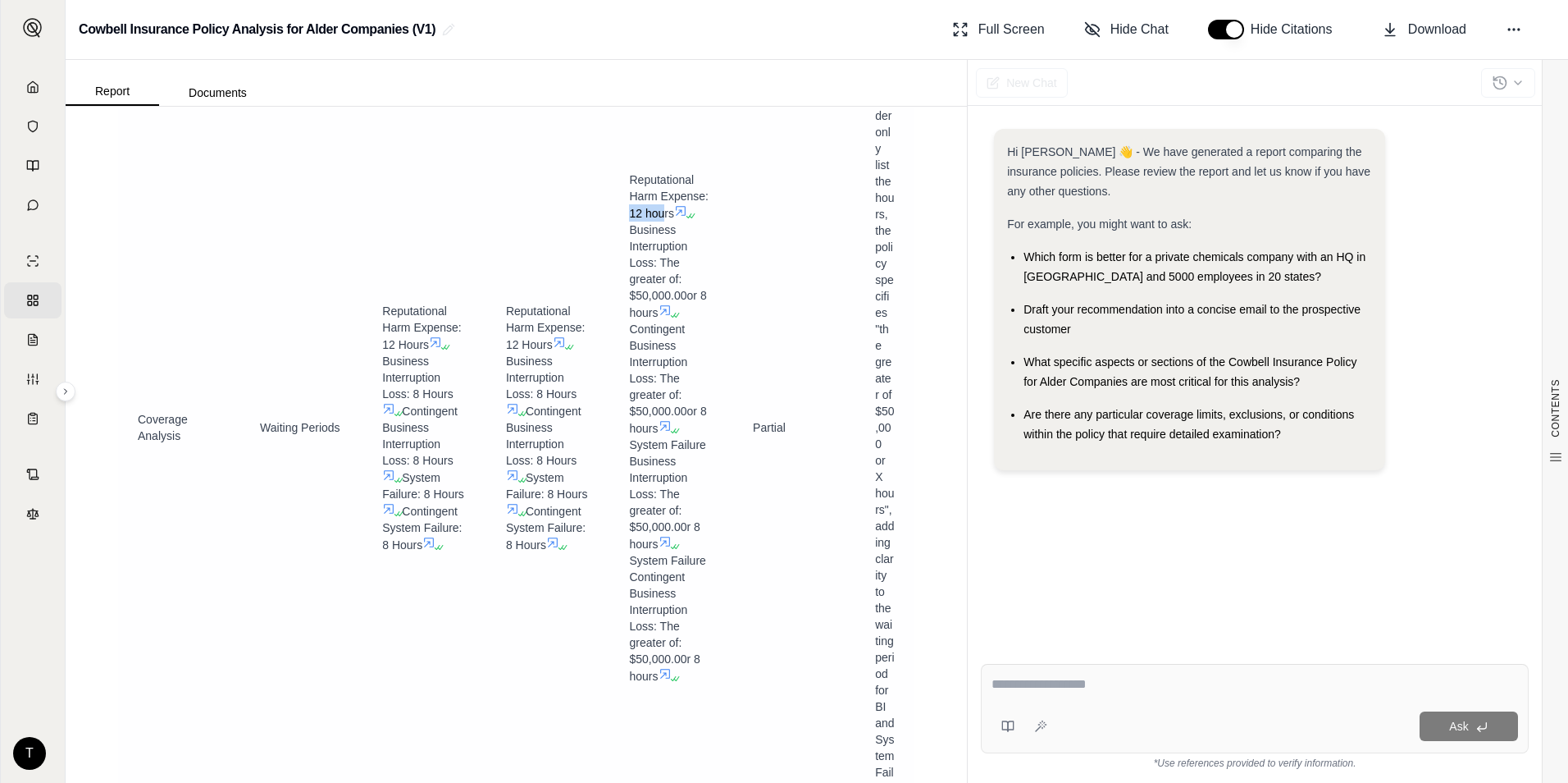
drag, startPoint x: 655, startPoint y: 275, endPoint x: 620, endPoint y: 274, distance: 35.0
click at [620, 274] on td "Reputational Harm Expense: 12 hours Business Interruption Loss: The greater of:…" at bounding box center [671, 428] width 123 height 897
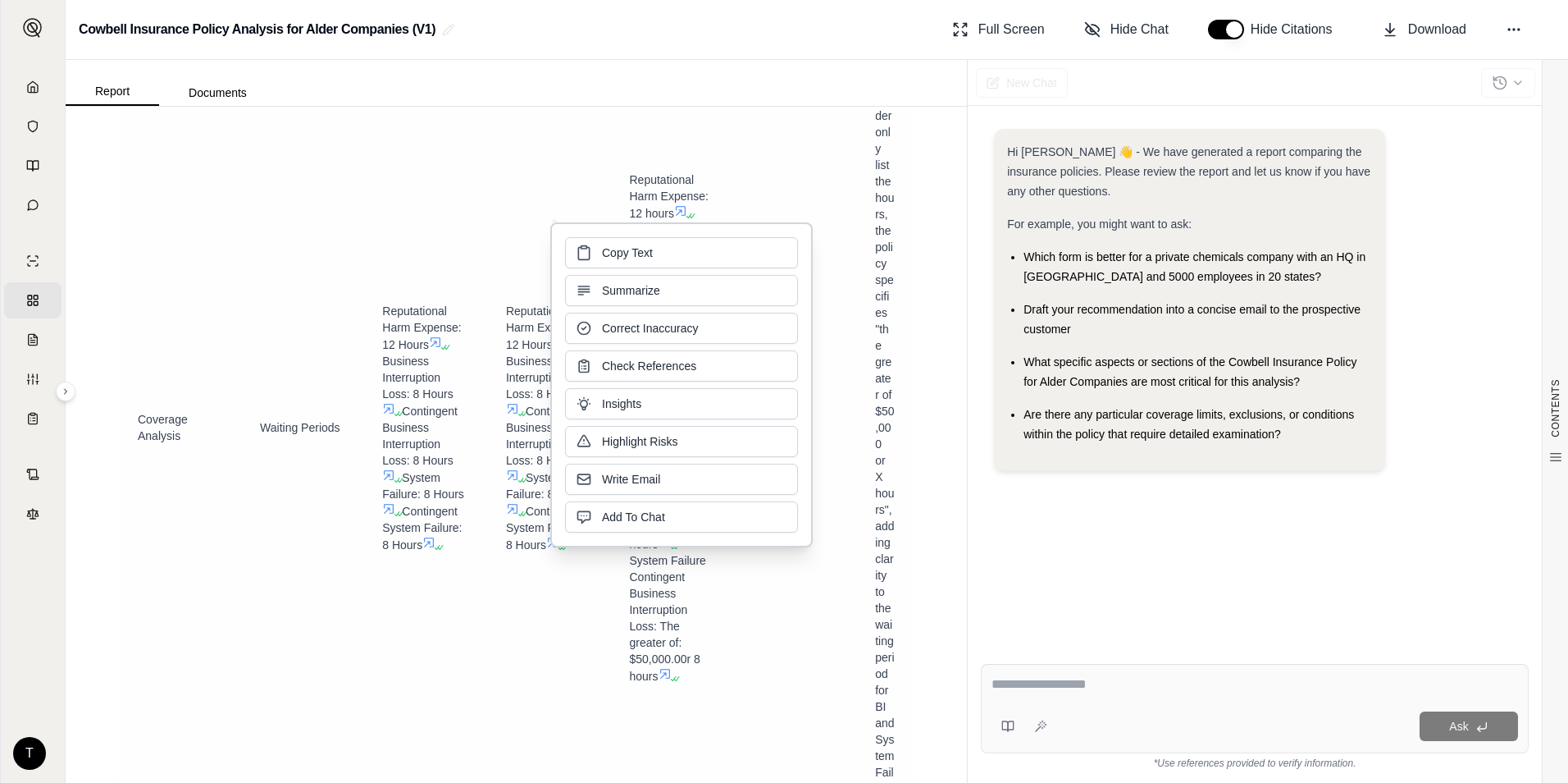
click at [522, 351] on span "Reputational Harm Expense: 12 Hours" at bounding box center [545, 328] width 79 height 47
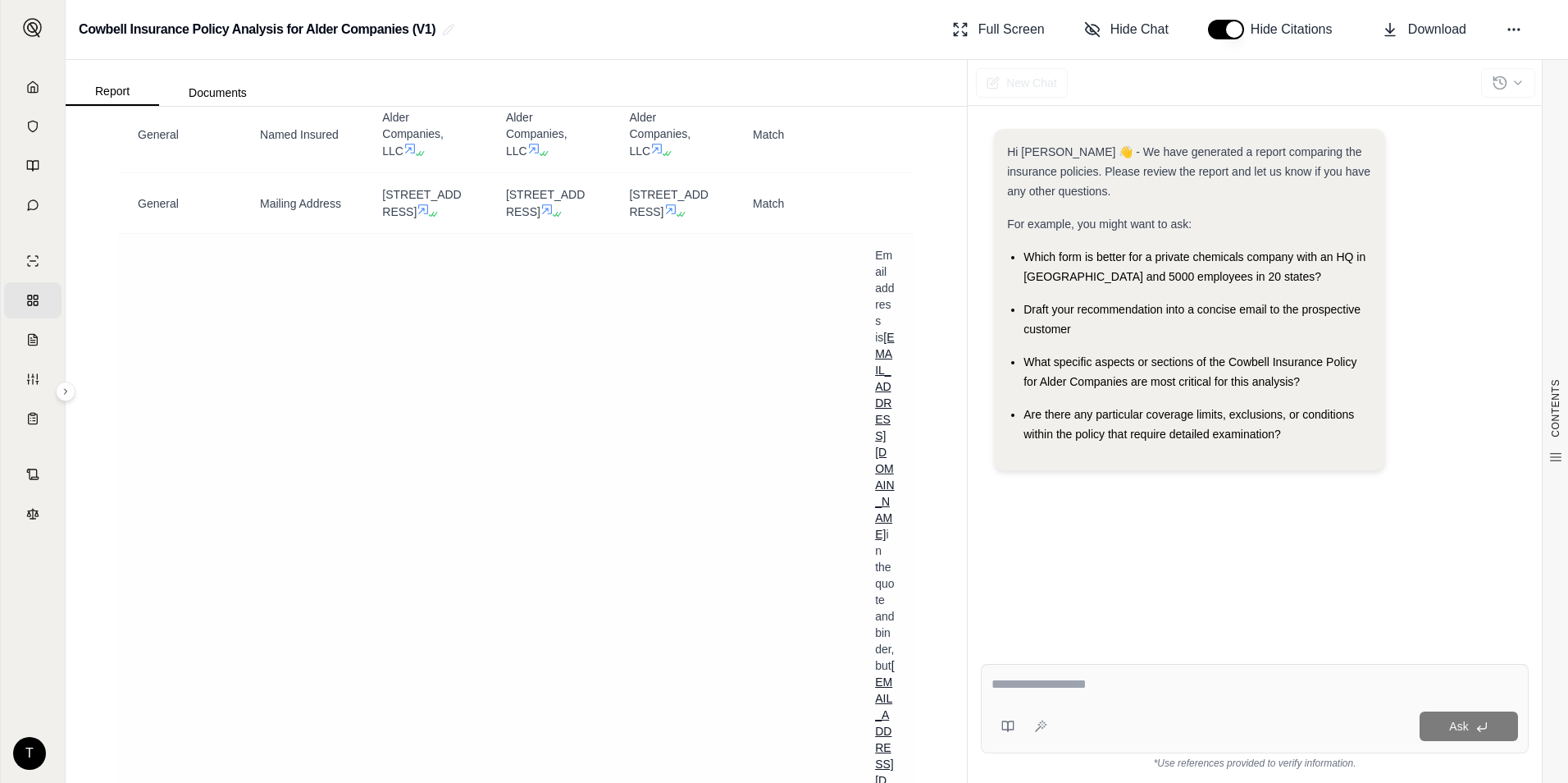
scroll to position [15547, 0]
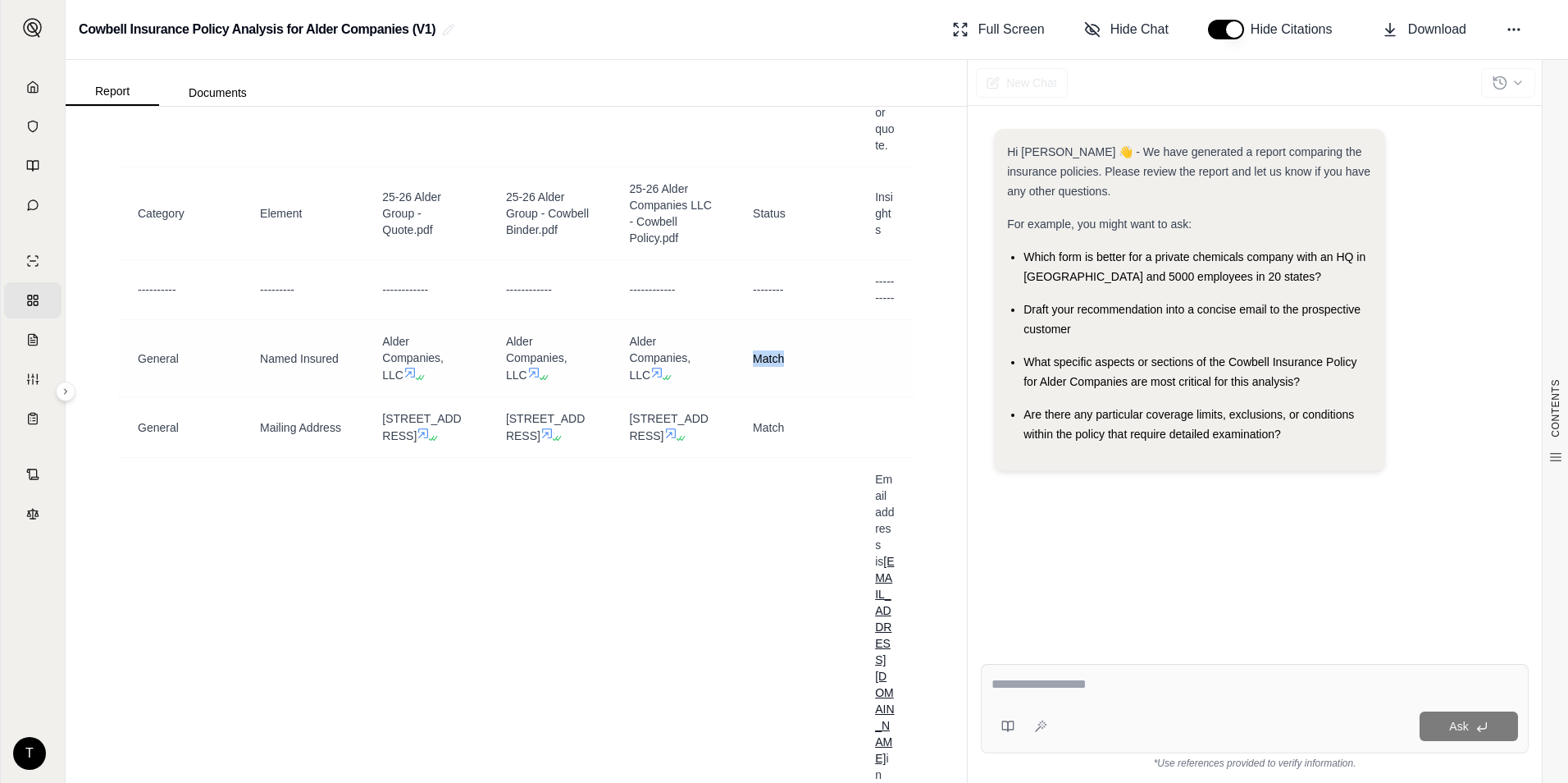
drag, startPoint x: 748, startPoint y: 414, endPoint x: 800, endPoint y: 419, distance: 52.2
click at [800, 367] on div "Match" at bounding box center [793, 358] width 83 height 17
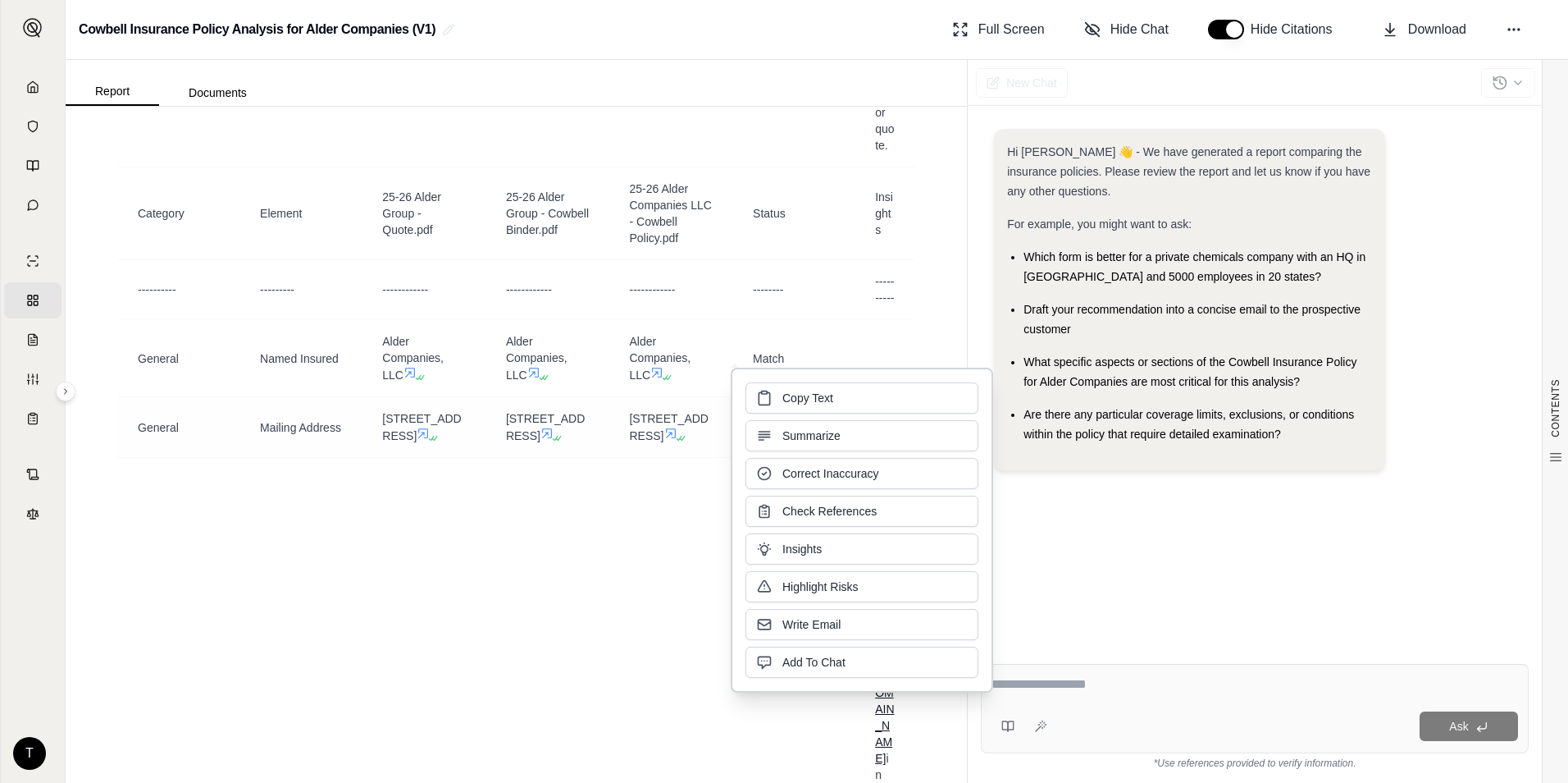
drag, startPoint x: 800, startPoint y: 419, endPoint x: 727, endPoint y: 503, distance: 111.3
click at [721, 458] on td "[STREET_ADDRESS]" at bounding box center [671, 427] width 123 height 60
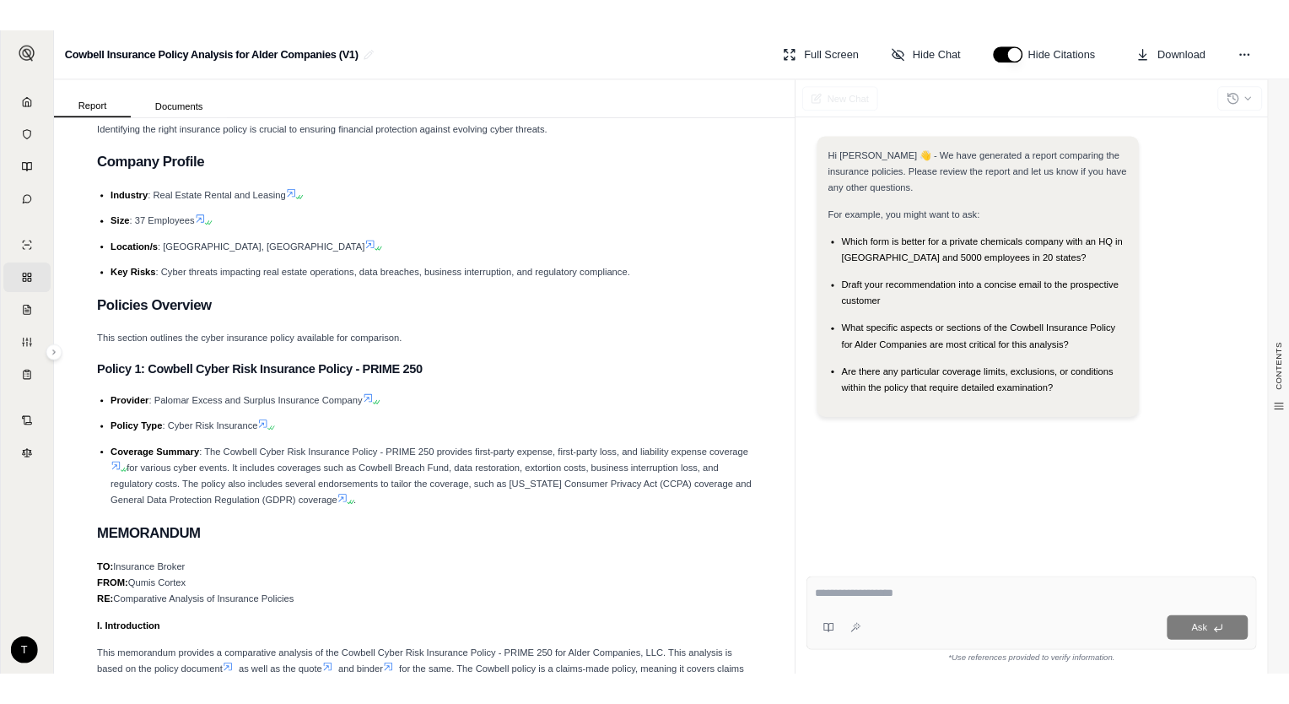
scroll to position [0, 0]
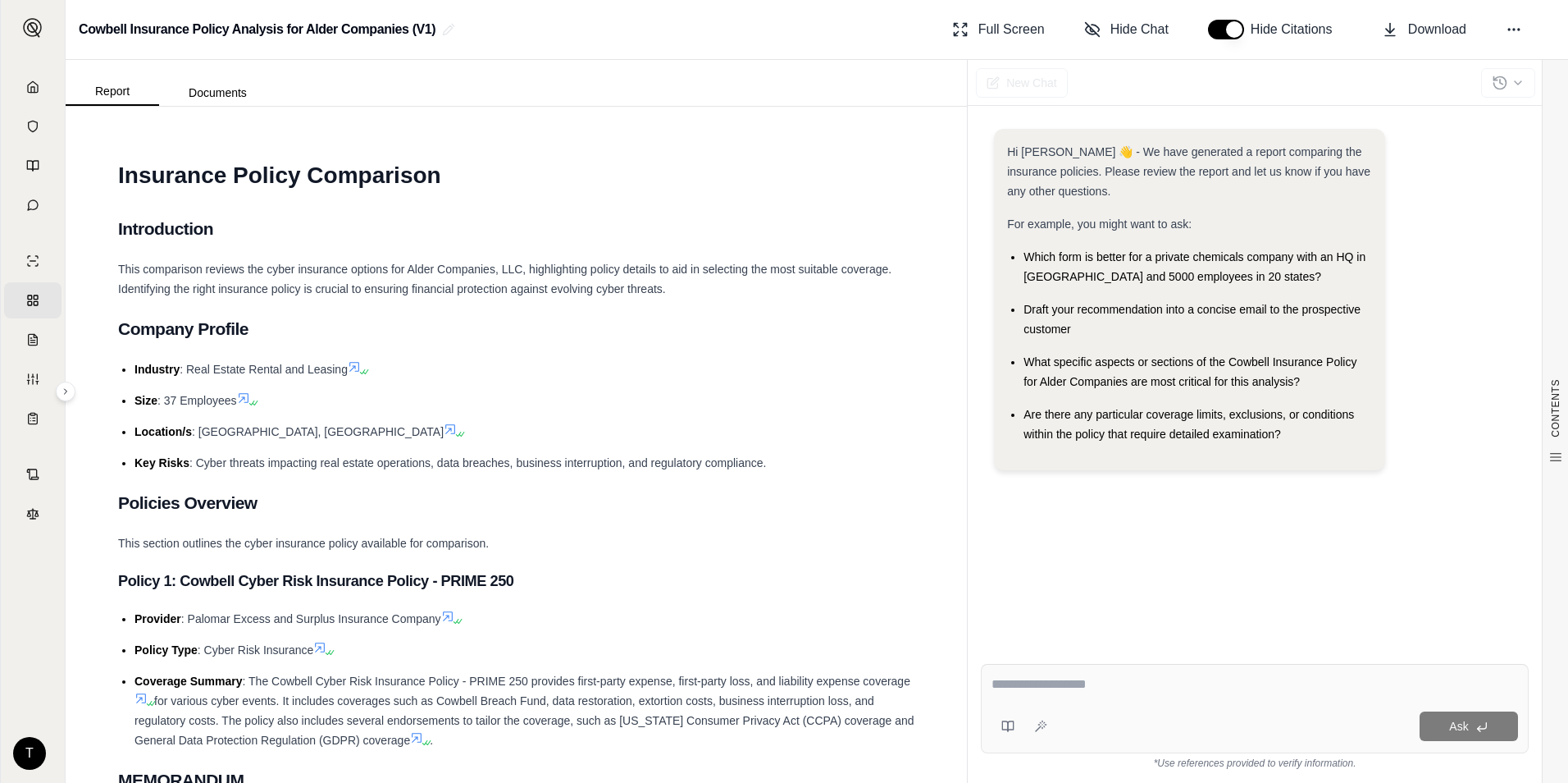
drag, startPoint x: 777, startPoint y: 433, endPoint x: 742, endPoint y: 179, distance: 256.4
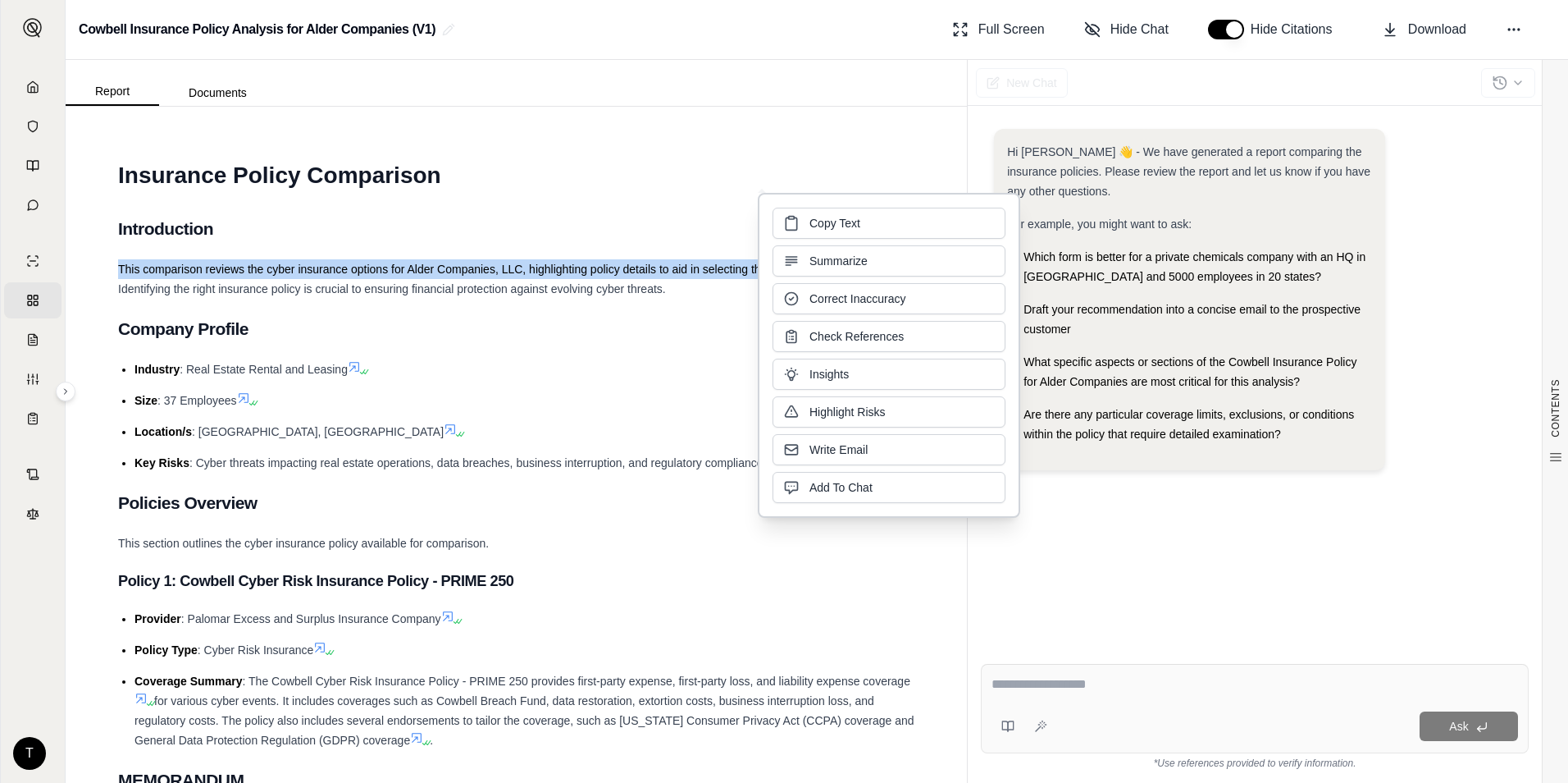
drag, startPoint x: 827, startPoint y: 244, endPoint x: 749, endPoint y: 269, distance: 81.9
click at [749, 269] on span "This comparison reviews the cyber insurance options for Alder Companies, LLC, h…" at bounding box center [505, 279] width 774 height 33
